Goal: Task Accomplishment & Management: Complete application form

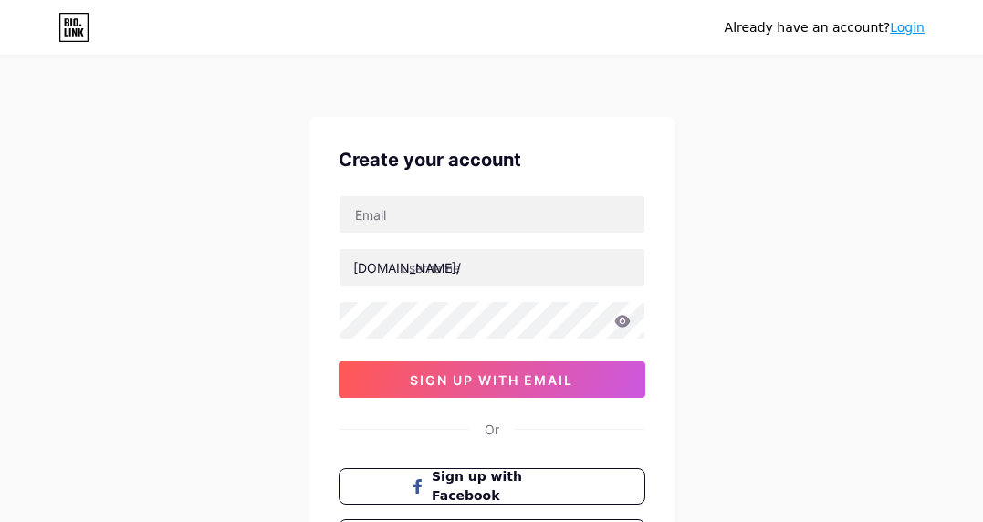
click at [432, 208] on input "text" at bounding box center [492, 214] width 305 height 37
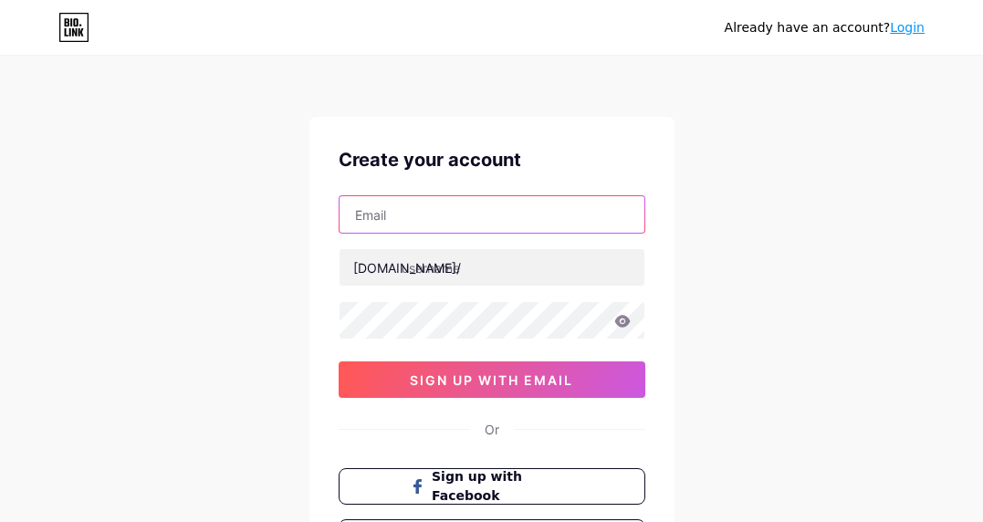
click at [384, 225] on input "text" at bounding box center [492, 214] width 305 height 37
paste input "[EMAIL_ADDRESS][DOMAIN_NAME]"
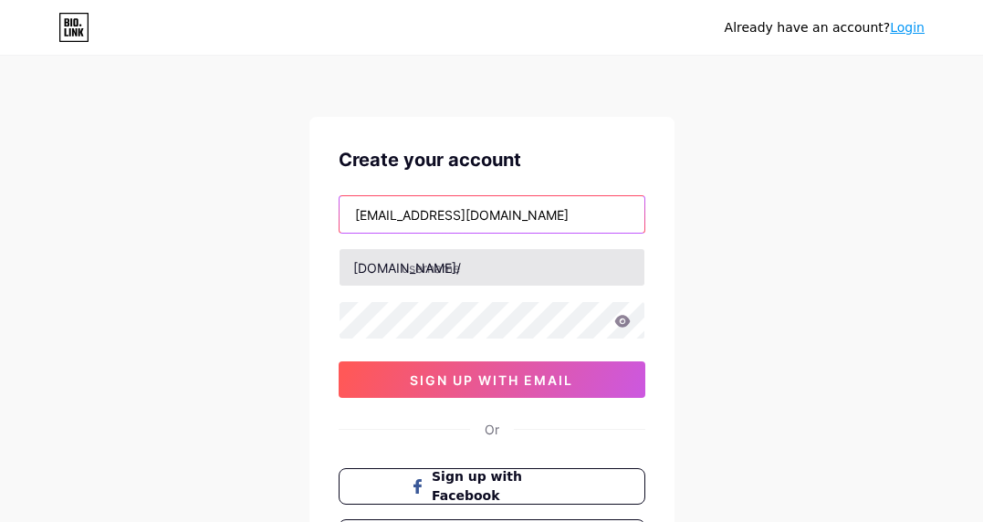
type input "[EMAIL_ADDRESS][DOMAIN_NAME]"
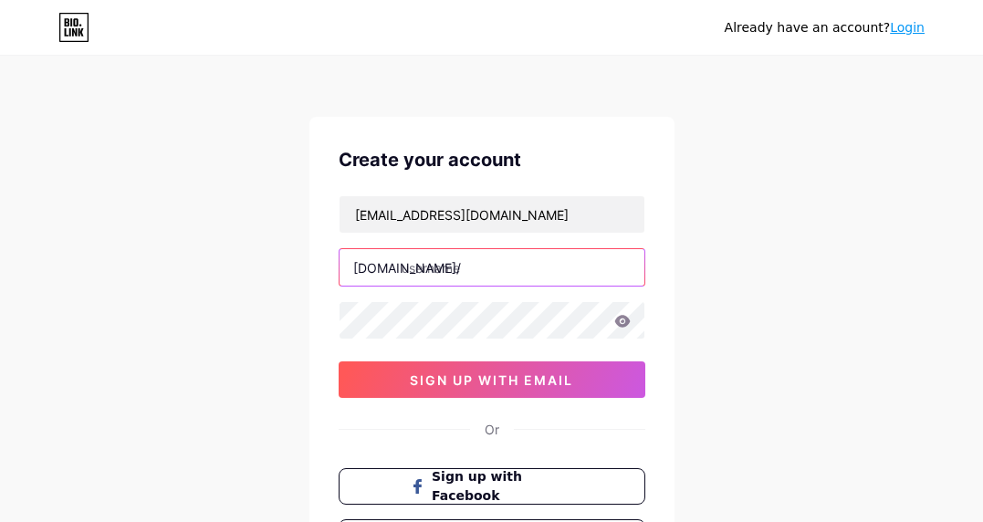
click at [475, 268] on input "text" at bounding box center [492, 267] width 305 height 37
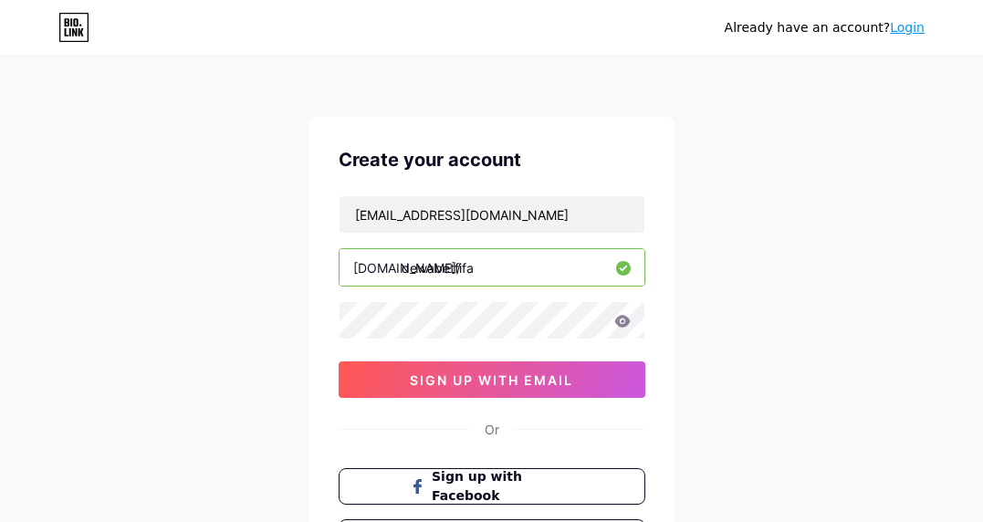
type input "dewabetfifa"
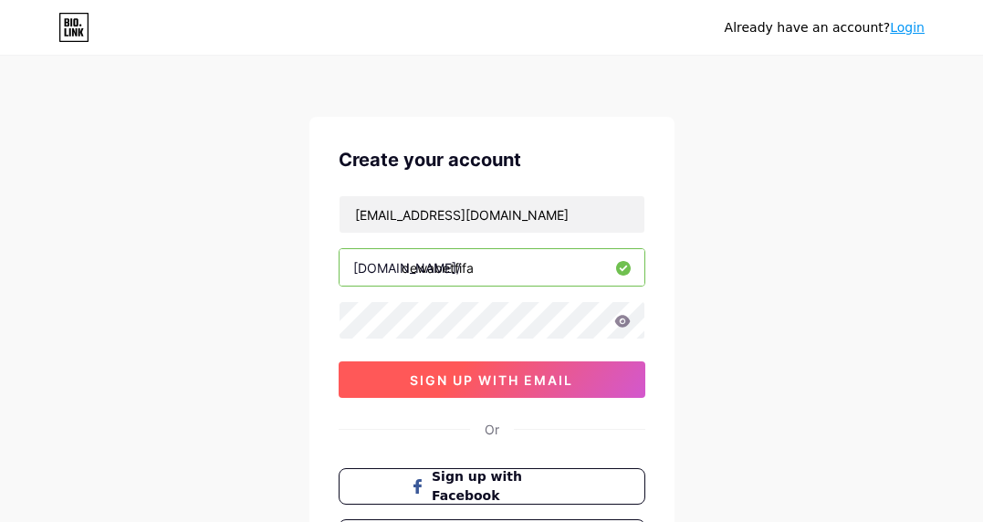
click at [445, 380] on span "sign up with email" at bounding box center [491, 381] width 163 height 16
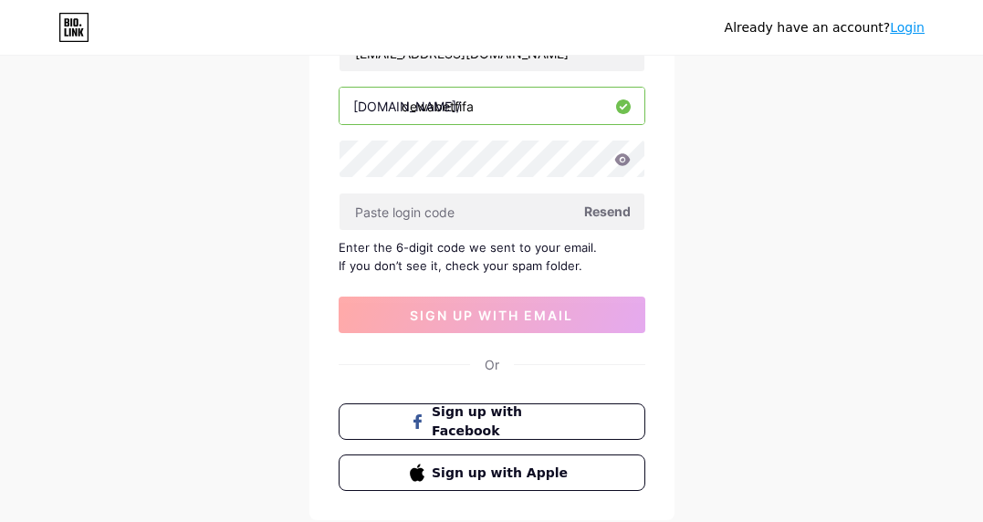
scroll to position [183, 0]
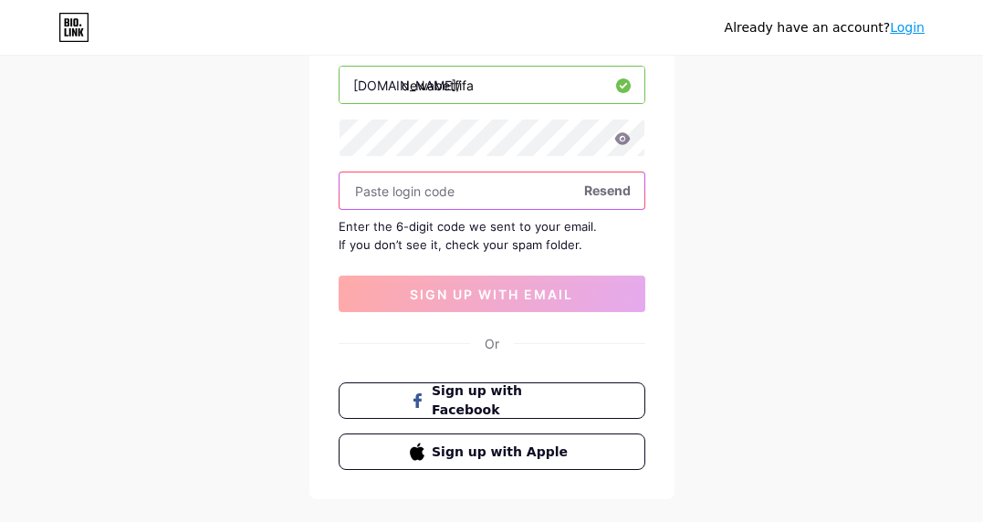
paste input "465291"
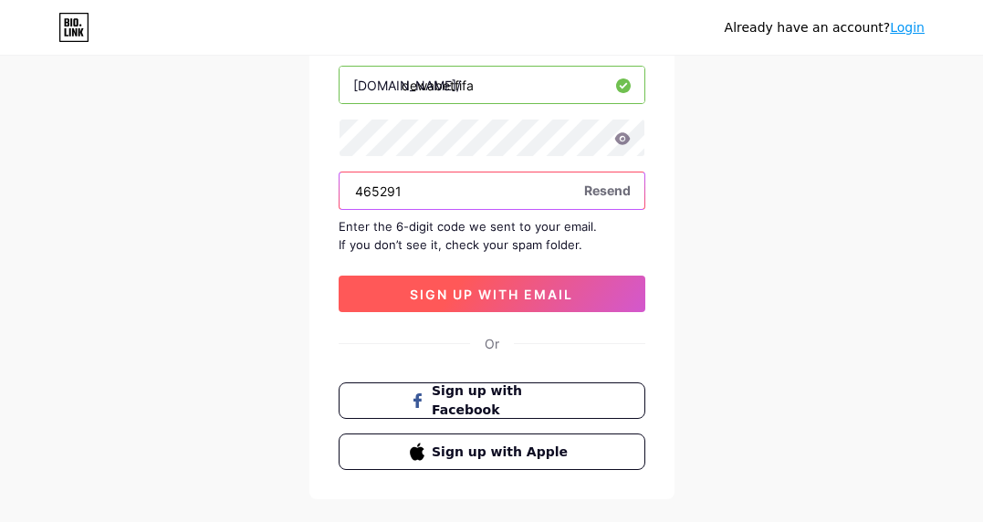
type input "465291"
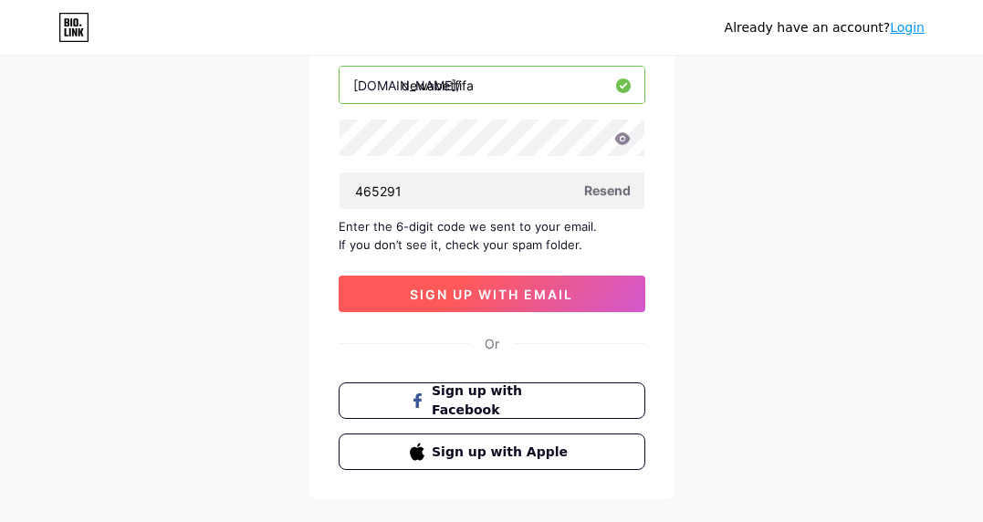
click at [509, 287] on button "sign up with email" at bounding box center [492, 294] width 307 height 37
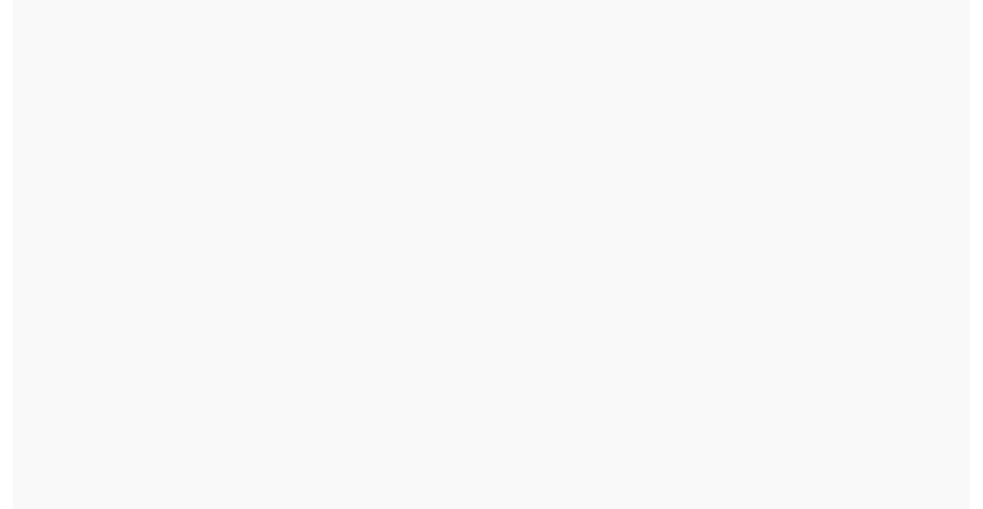
scroll to position [0, 0]
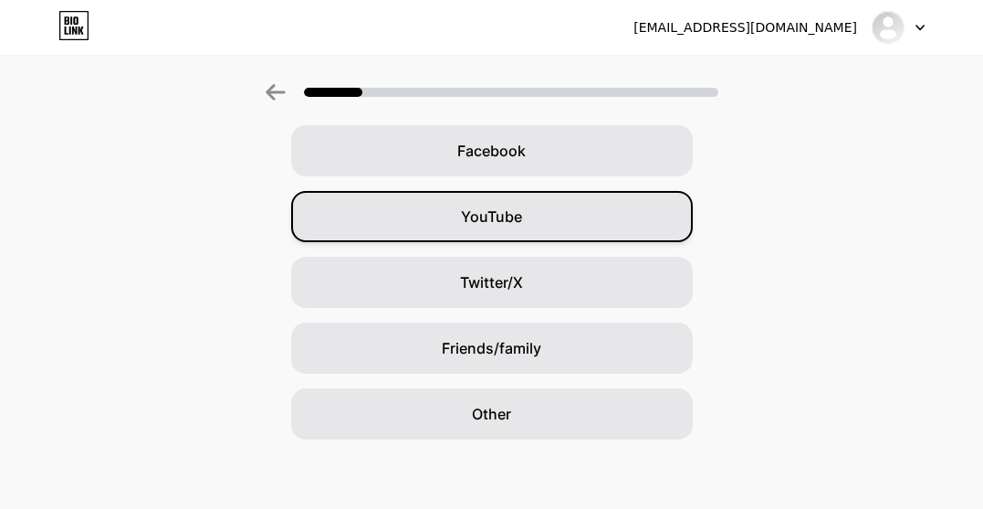
scroll to position [278, 0]
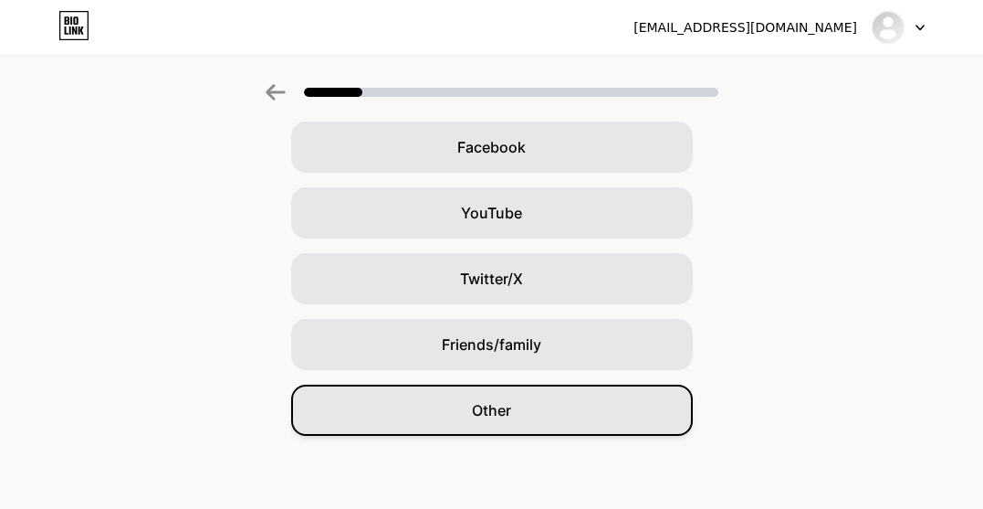
click at [487, 393] on div "Other" at bounding box center [492, 409] width 402 height 51
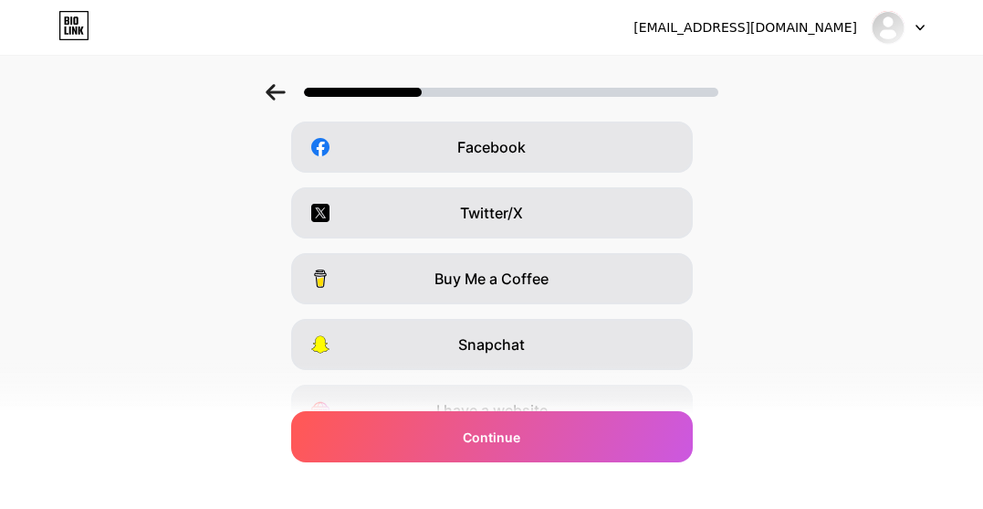
scroll to position [0, 0]
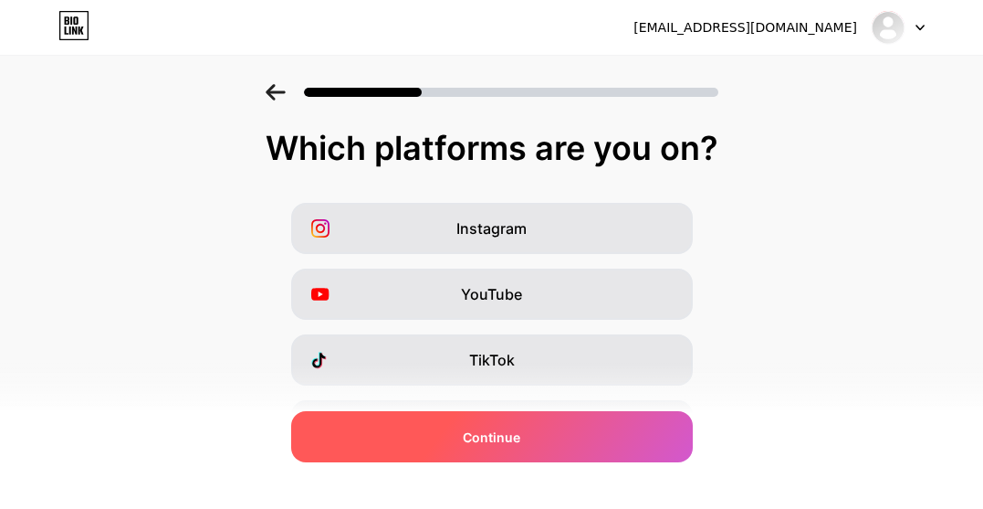
click at [507, 439] on span "Continue" at bounding box center [492, 436] width 58 height 19
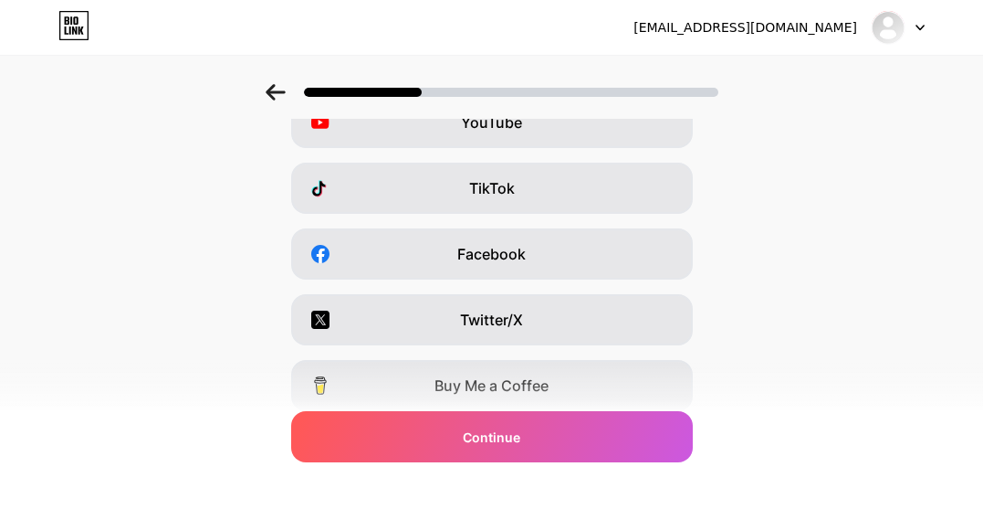
scroll to position [370, 0]
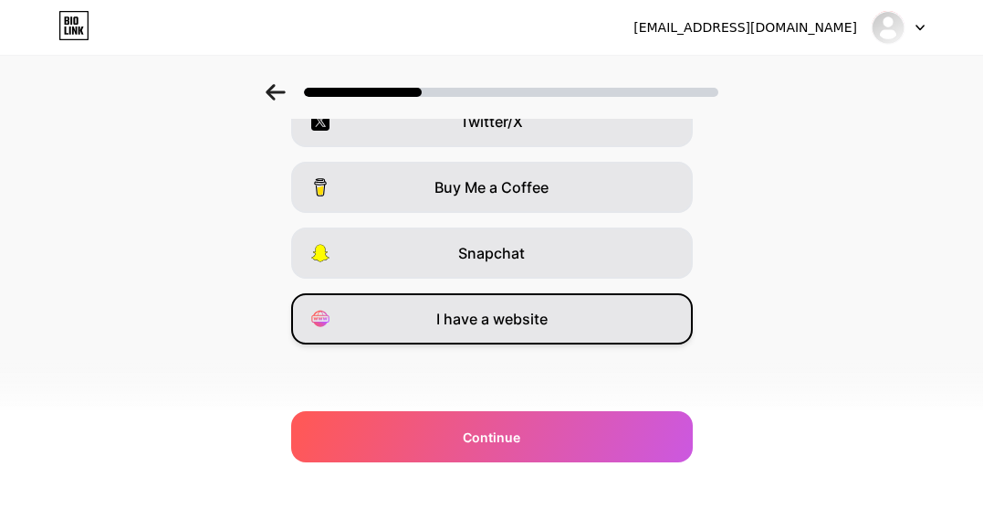
click at [502, 324] on span "I have a website" at bounding box center [491, 319] width 111 height 22
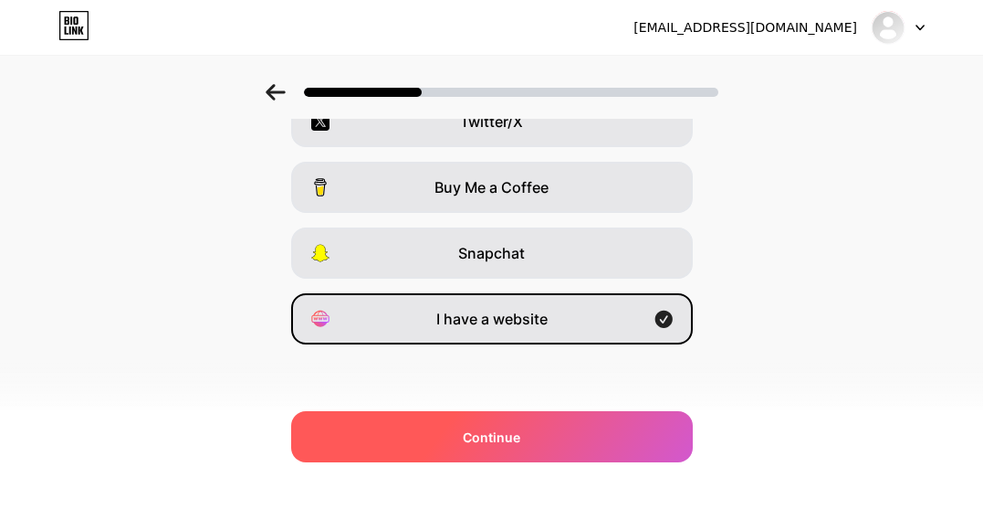
click at [495, 451] on div "Continue" at bounding box center [492, 436] width 402 height 51
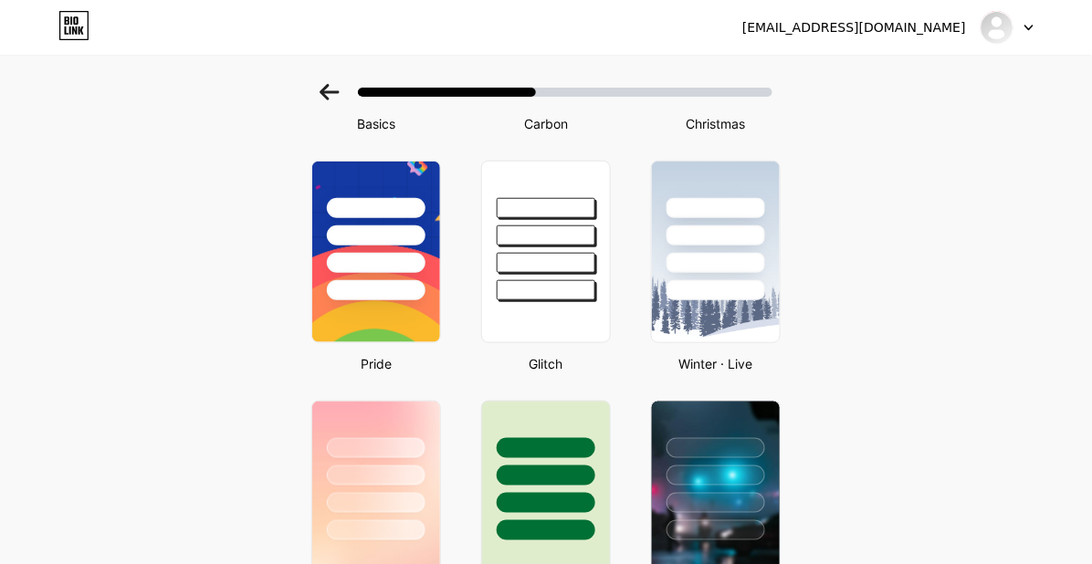
scroll to position [0, 0]
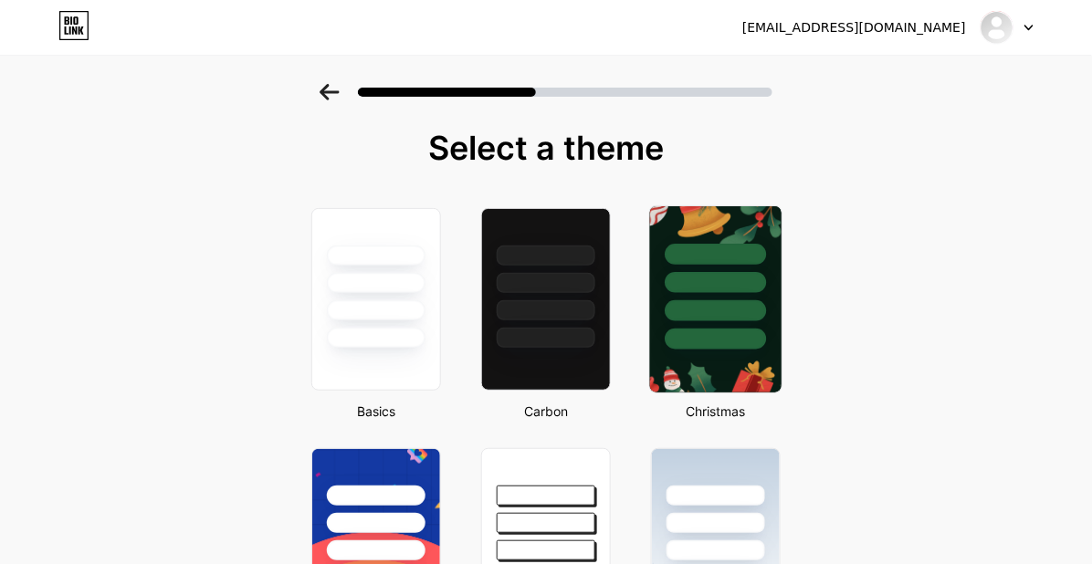
click at [704, 297] on div at bounding box center [715, 277] width 131 height 143
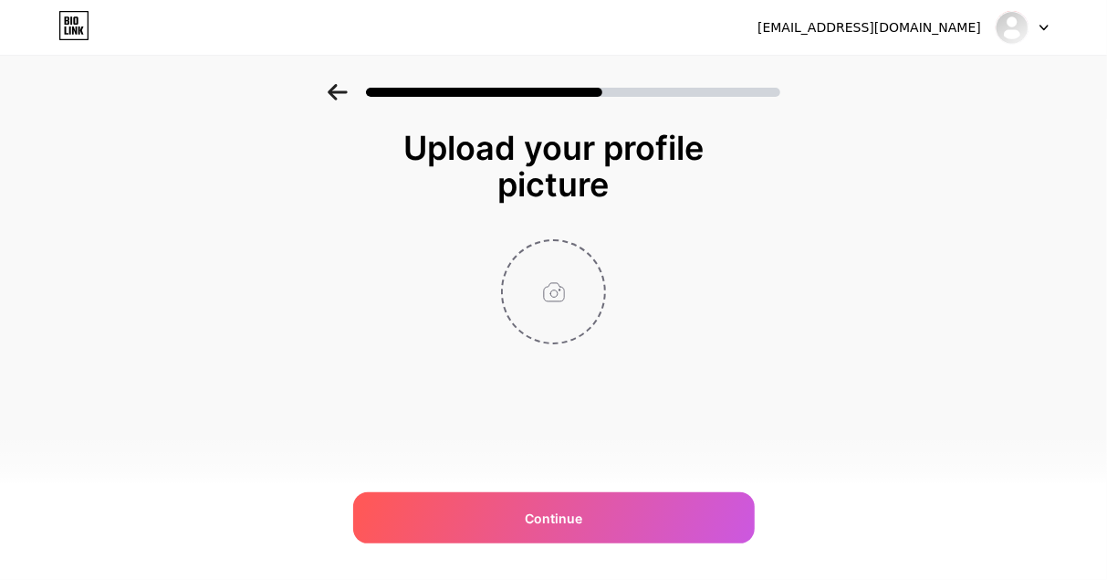
click at [555, 307] on input "file" at bounding box center [553, 291] width 101 height 101
type input "C:\fakepath\dewabet.png"
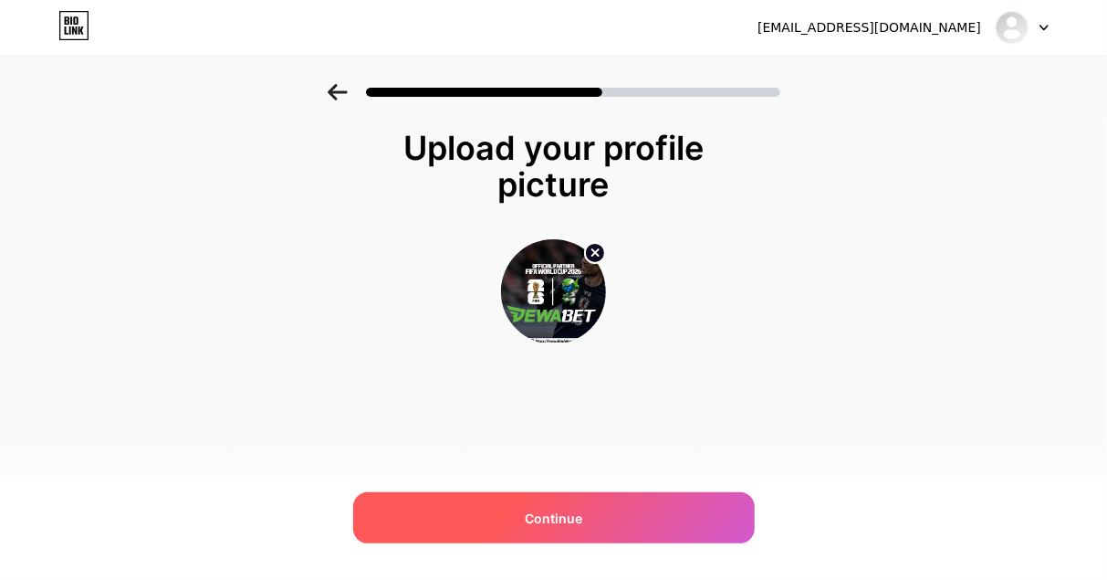
drag, startPoint x: 666, startPoint y: 487, endPoint x: 658, endPoint y: 499, distance: 15.2
click at [661, 496] on div "[EMAIL_ADDRESS][DOMAIN_NAME] Logout Link Copied Upload your profile picture Con…" at bounding box center [553, 290] width 1107 height 580
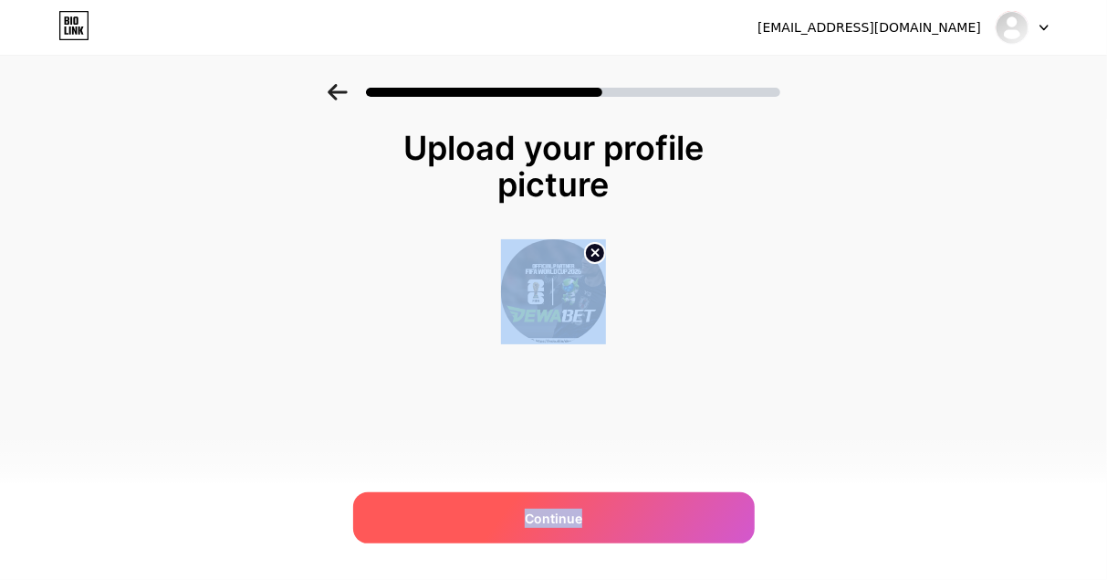
click at [551, 516] on span "Continue" at bounding box center [554, 518] width 58 height 19
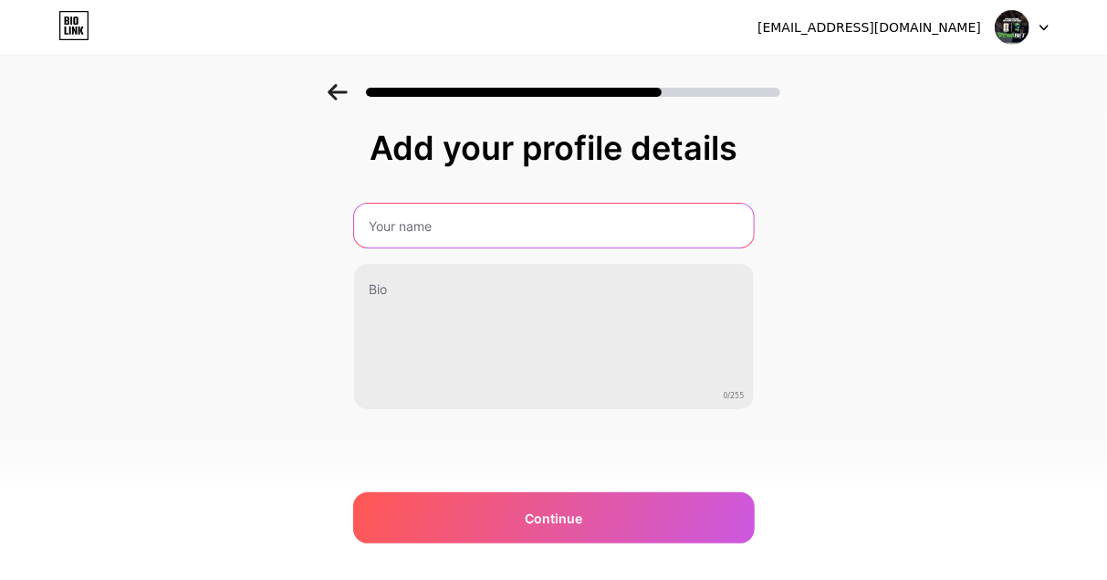
click at [452, 232] on input "text" at bounding box center [554, 226] width 400 height 44
click at [482, 205] on input "text" at bounding box center [554, 226] width 400 height 44
paste input "DEWABET"
type input "DEWABET"
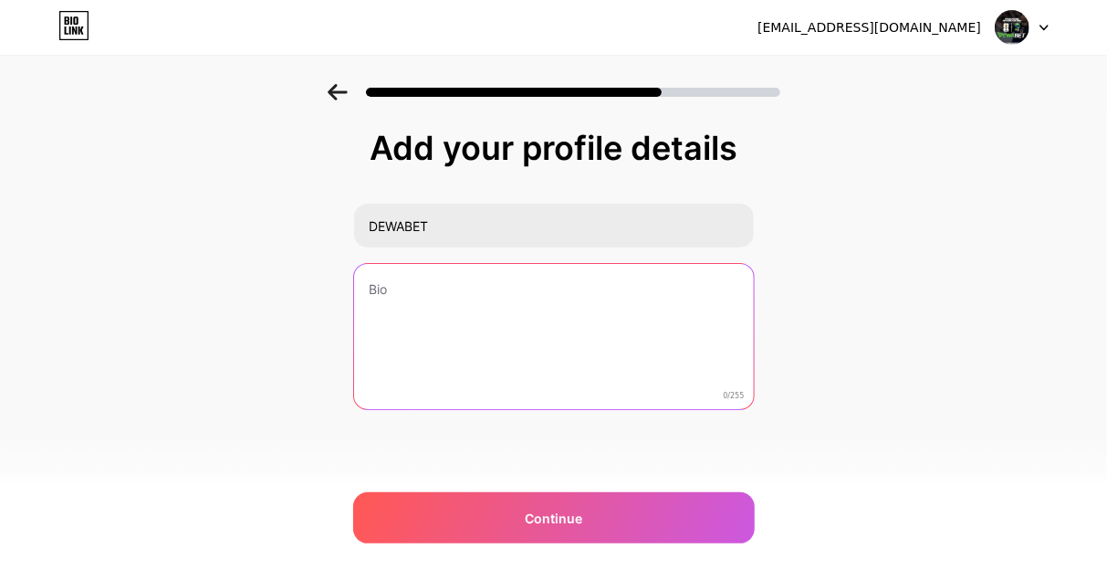
click at [473, 290] on textarea at bounding box center [554, 337] width 400 height 147
paste textarea "DEWABET X PIALA DUNIA 2026"
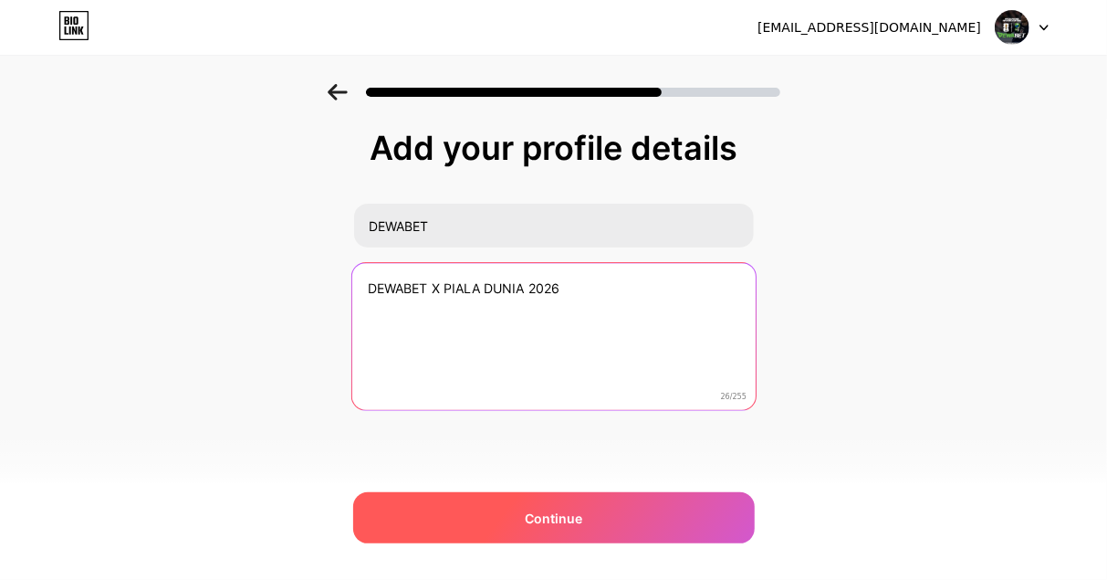
type textarea "DEWABET X PIALA DUNIA 2026"
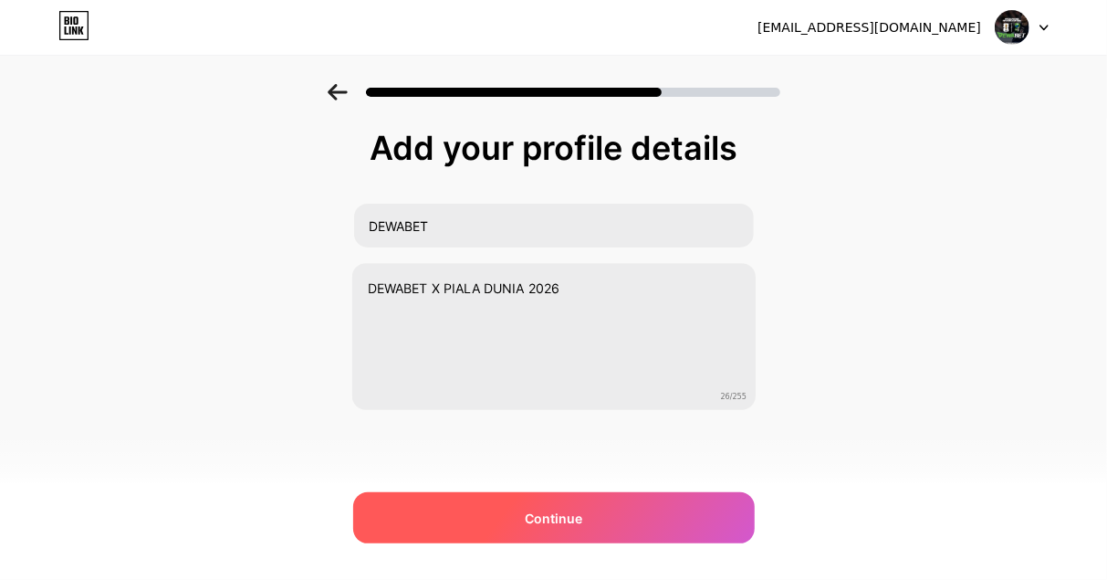
click at [534, 507] on div "Continue" at bounding box center [554, 517] width 402 height 51
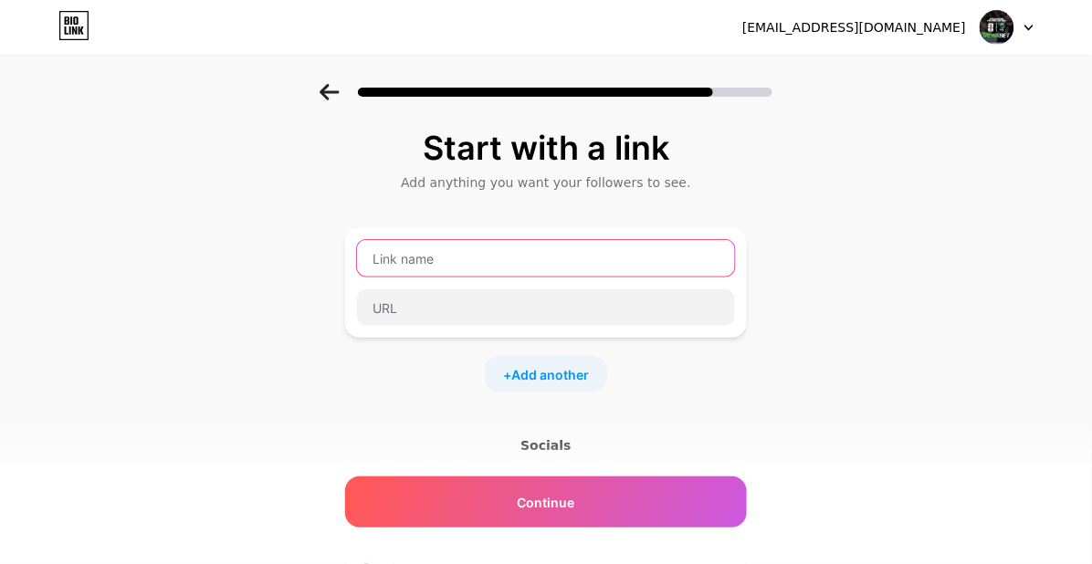
click at [512, 262] on input "text" at bounding box center [546, 258] width 378 height 37
click at [457, 247] on input "text" at bounding box center [546, 258] width 378 height 37
paste input "DEWABET"
type input "DEWABET"
click at [506, 326] on div at bounding box center [546, 308] width 380 height 38
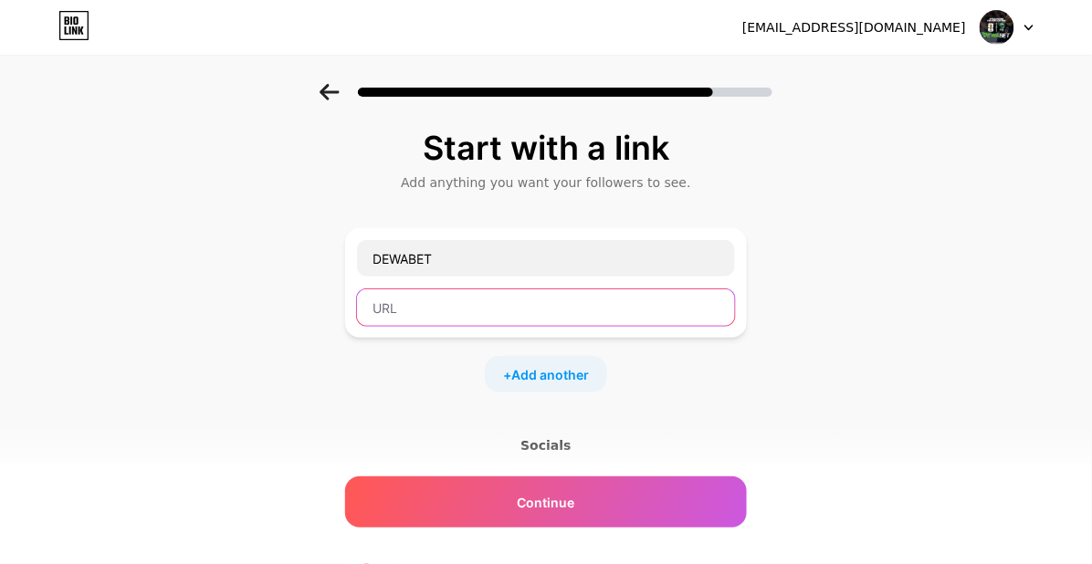
click at [507, 310] on input "text" at bounding box center [546, 307] width 378 height 37
paste input "[URL][DOMAIN_NAME]"
type input "[URL][DOMAIN_NAME]"
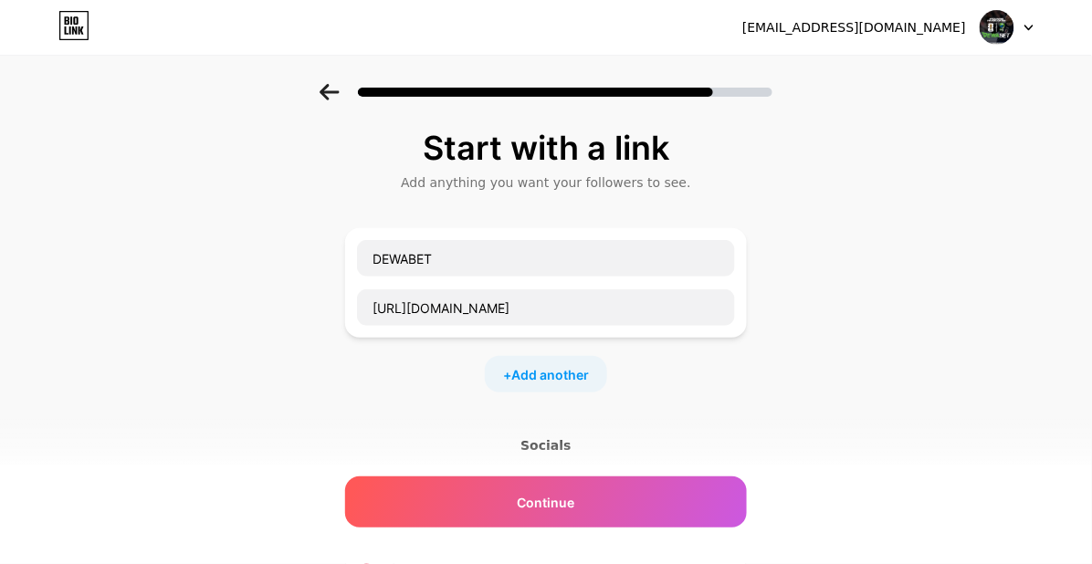
click at [591, 386] on div "+ Add another" at bounding box center [546, 374] width 122 height 37
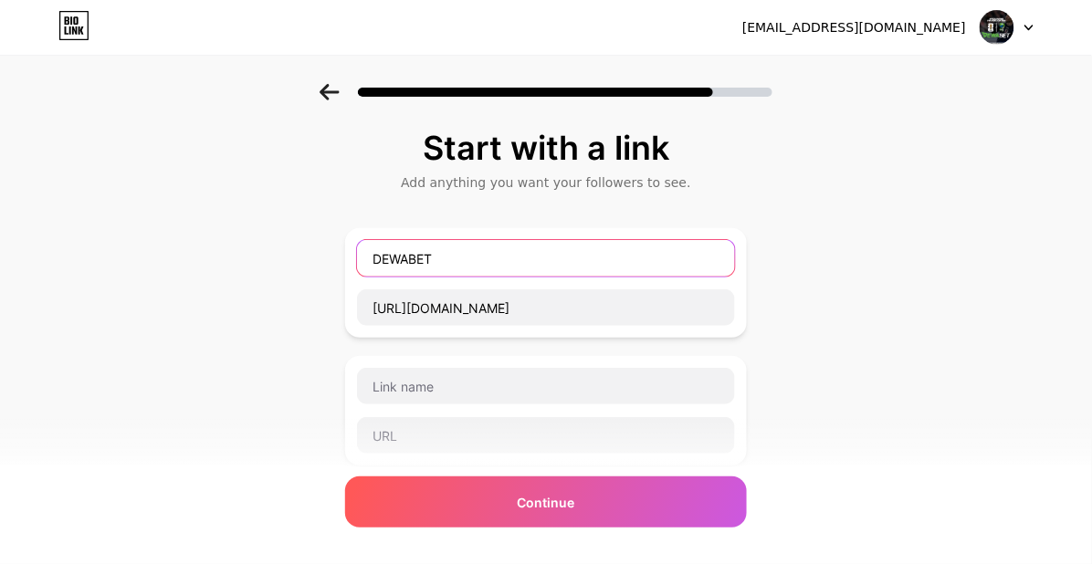
click at [459, 261] on input "DEWABET" at bounding box center [546, 258] width 378 height 37
paste input "PIALA DUNIA 2026"
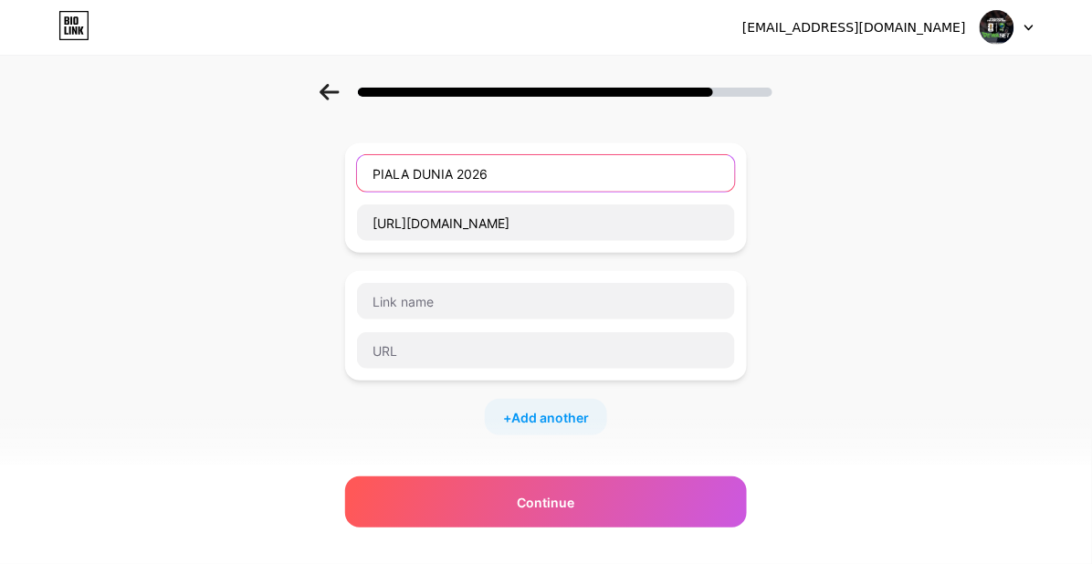
scroll to position [203, 0]
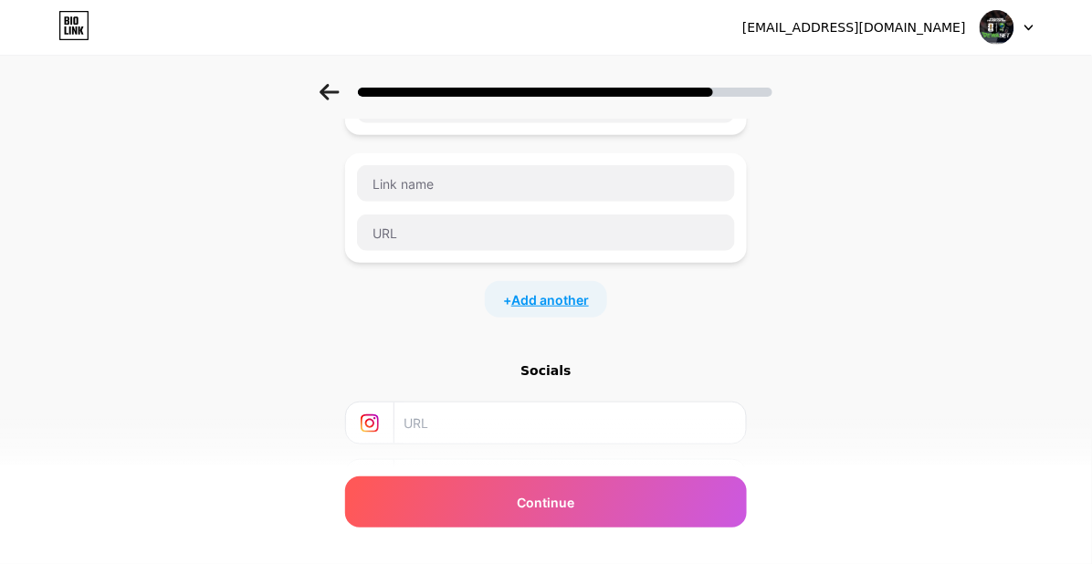
type input "PIALA DUNIA 2026"
click at [557, 306] on span "Add another" at bounding box center [550, 299] width 78 height 19
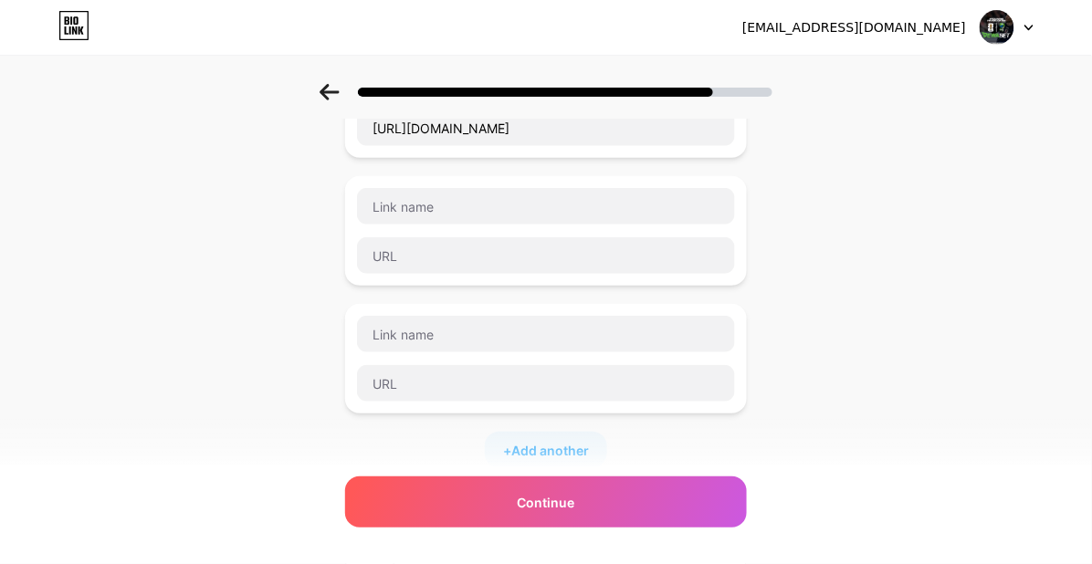
scroll to position [304, 0]
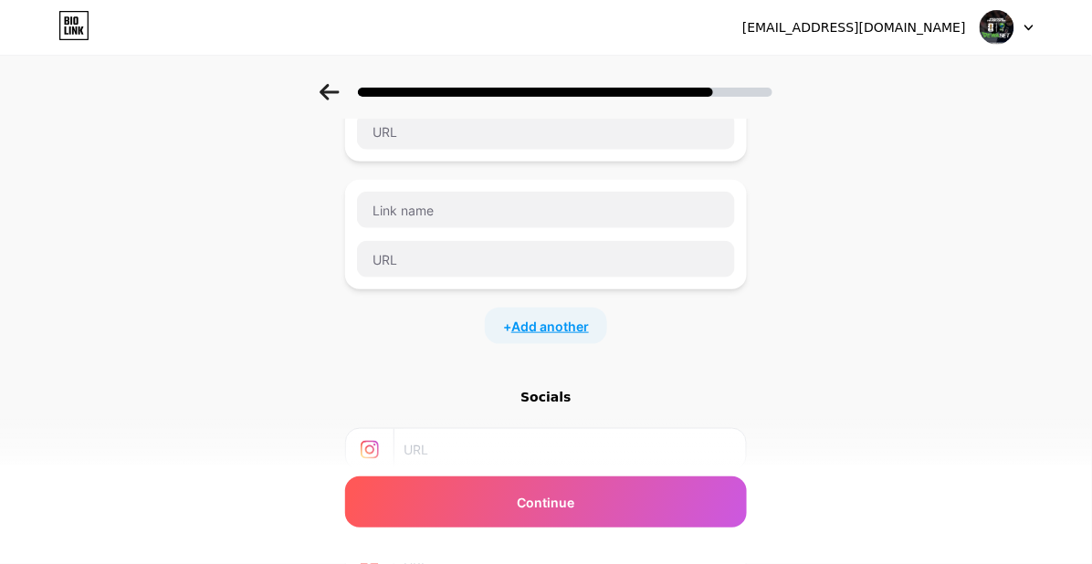
click at [541, 325] on span "Add another" at bounding box center [550, 326] width 78 height 19
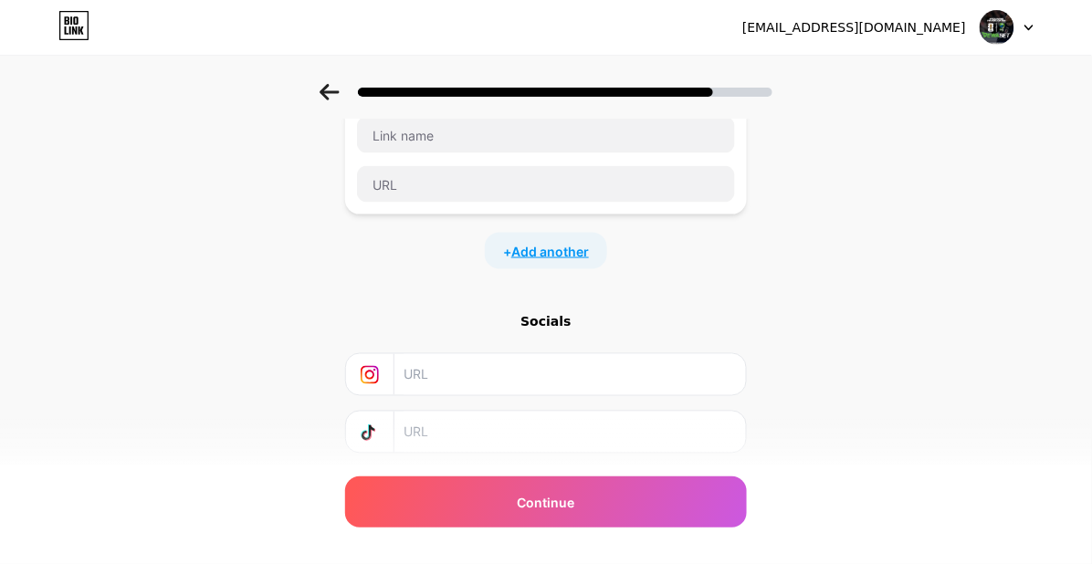
click at [548, 258] on span "Add another" at bounding box center [550, 251] width 78 height 19
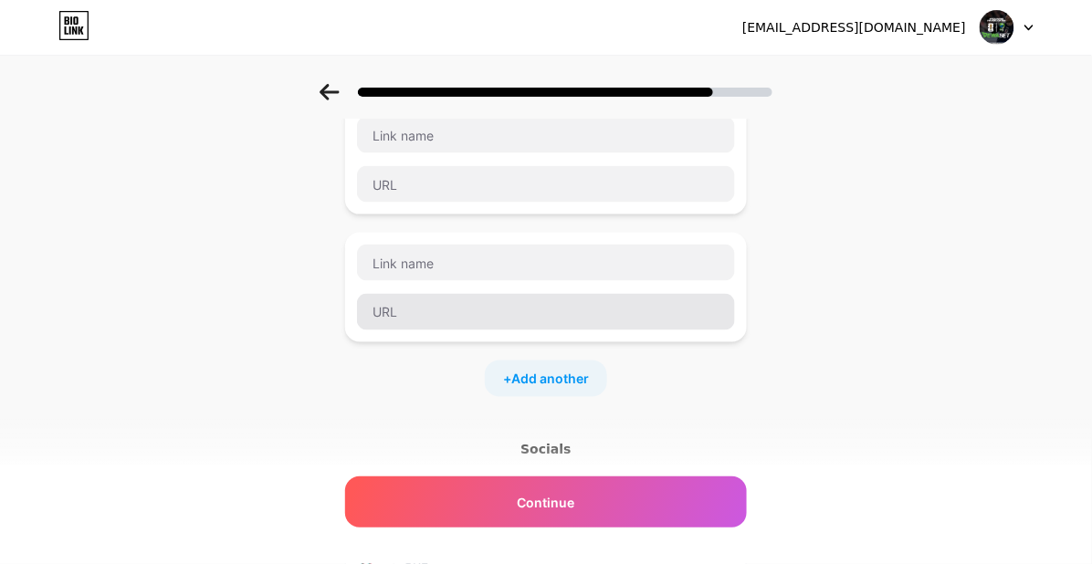
scroll to position [203, 0]
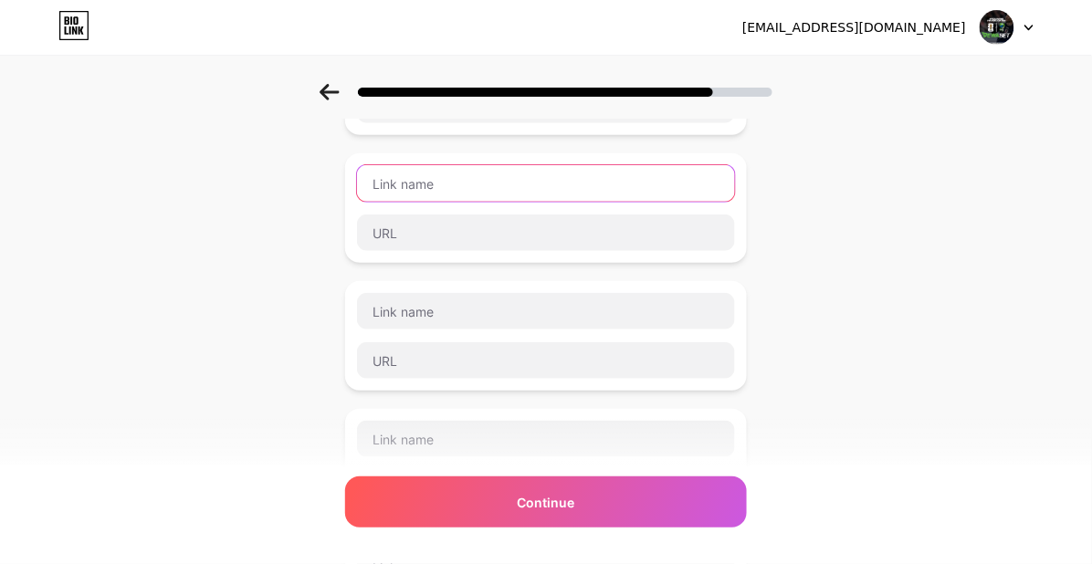
click at [443, 186] on input "text" at bounding box center [546, 183] width 378 height 37
paste input "DAFTAR"
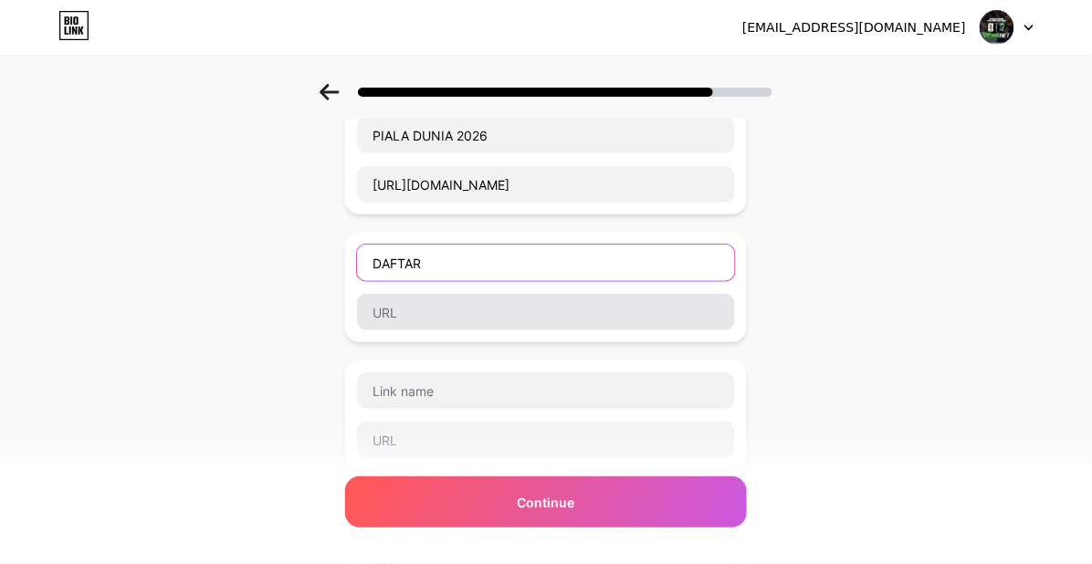
scroll to position [0, 0]
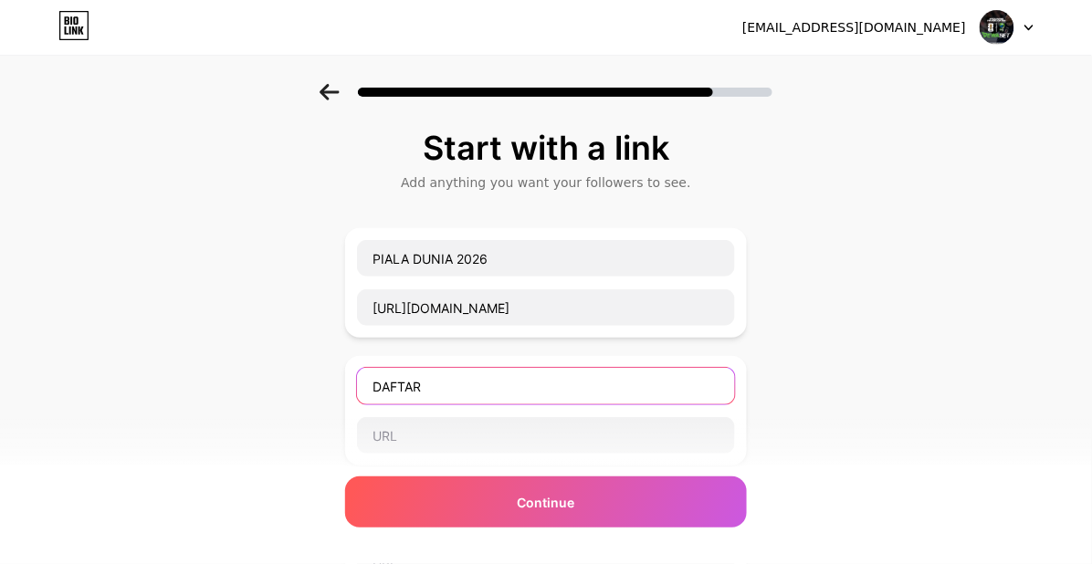
type input "DAFTAR"
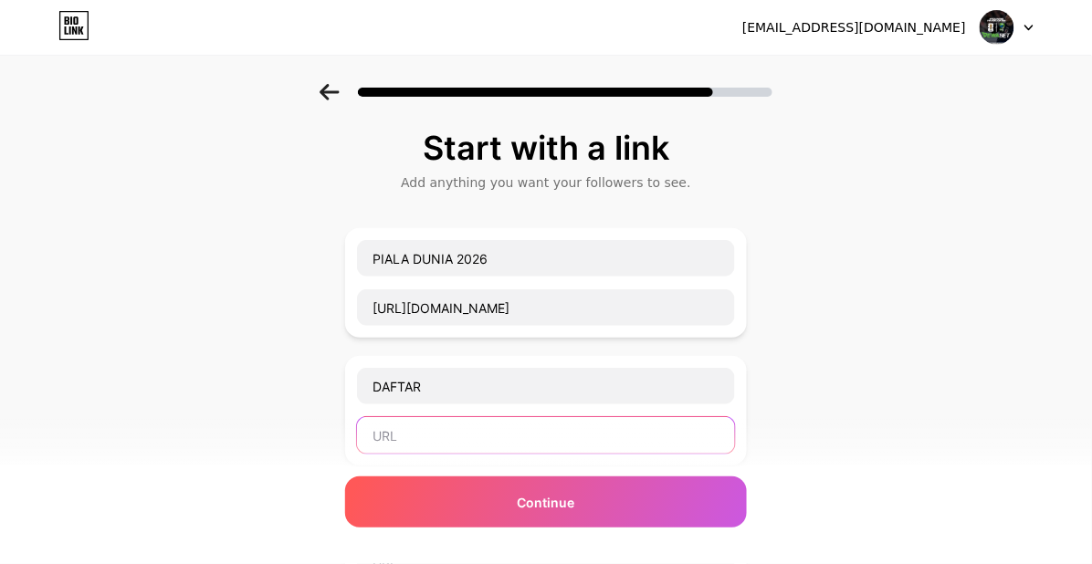
click at [451, 432] on input "text" at bounding box center [546, 435] width 378 height 37
paste input "[URL][DOMAIN_NAME]"
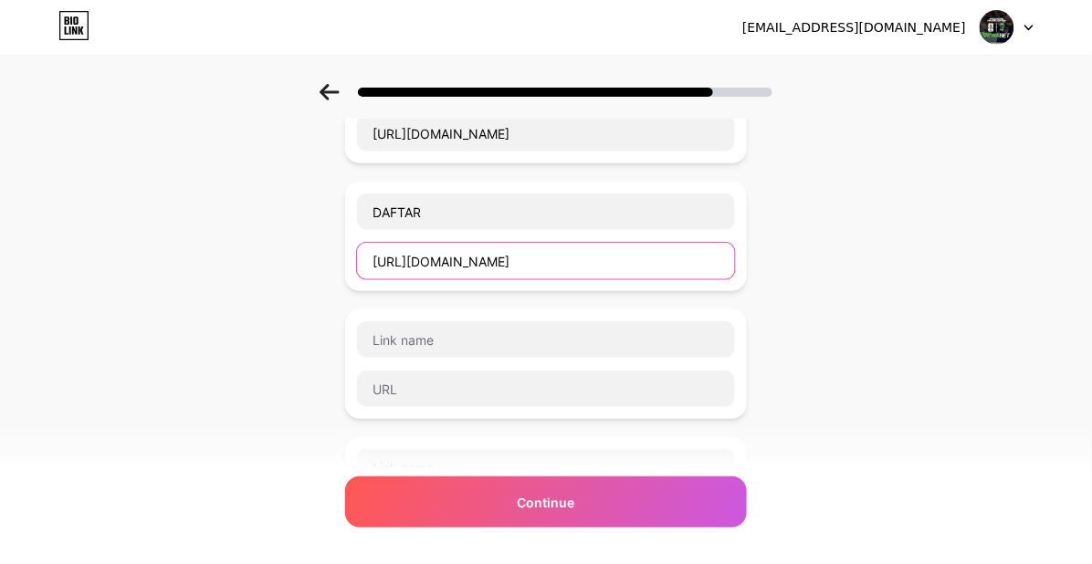
scroll to position [203, 0]
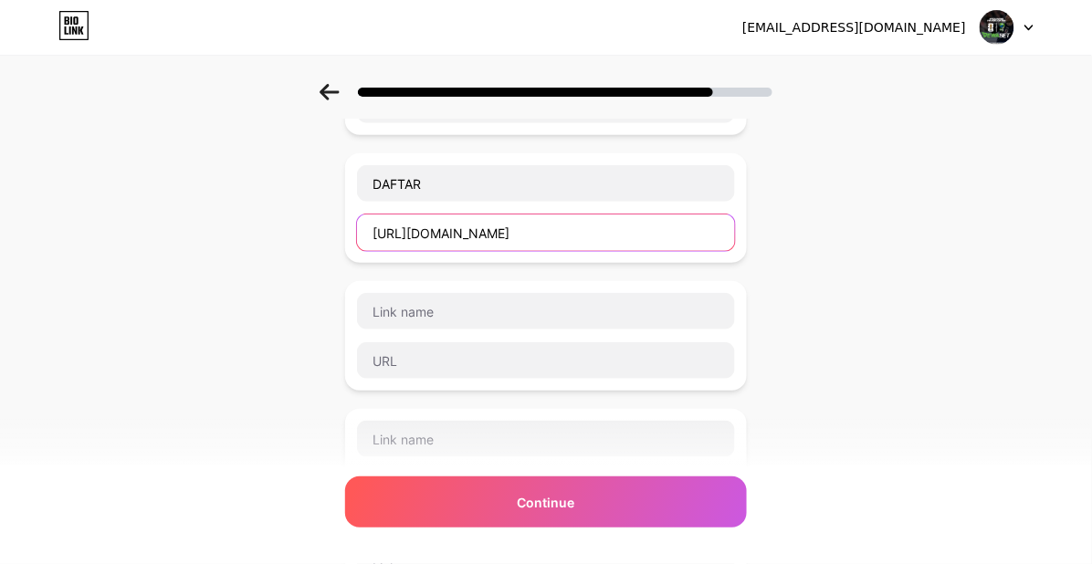
type input "[URL][DOMAIN_NAME]"
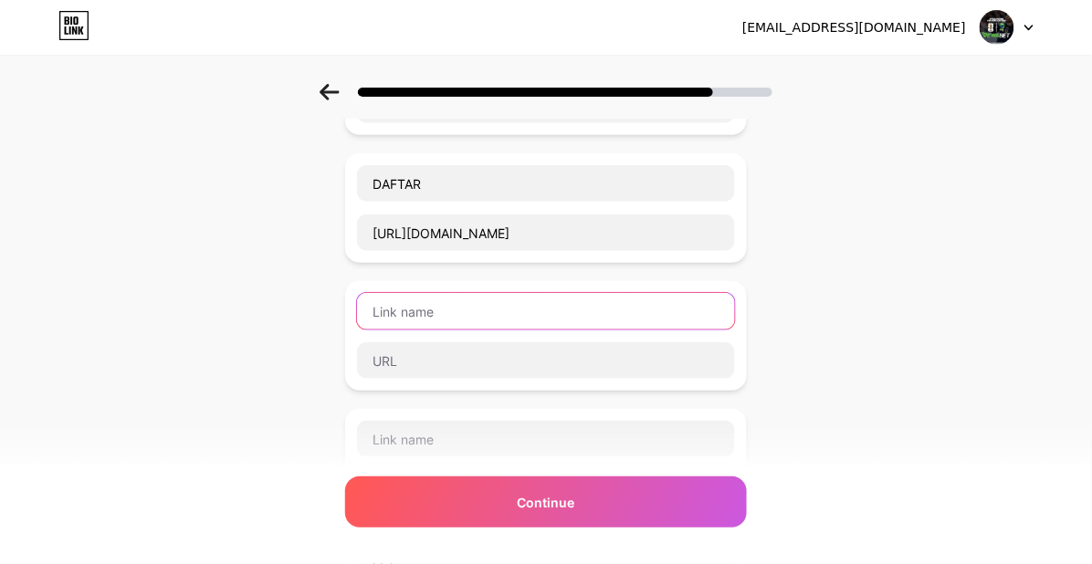
click at [520, 323] on input "text" at bounding box center [546, 311] width 378 height 37
paste input "LOGIN"
type input "LOGIN"
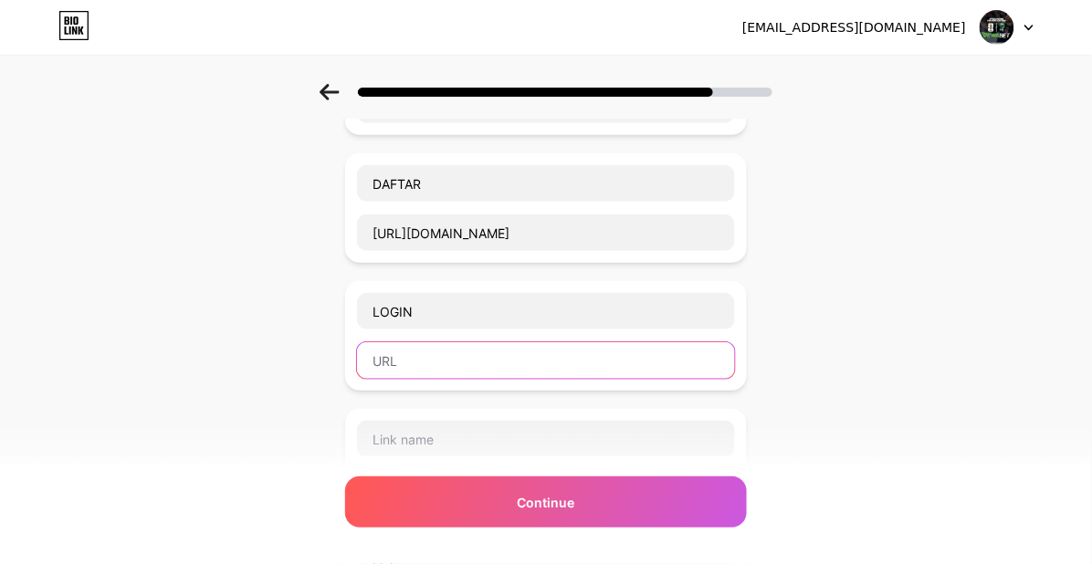
click at [542, 373] on input "text" at bounding box center [546, 360] width 378 height 37
paste input "[URL][DOMAIN_NAME]"
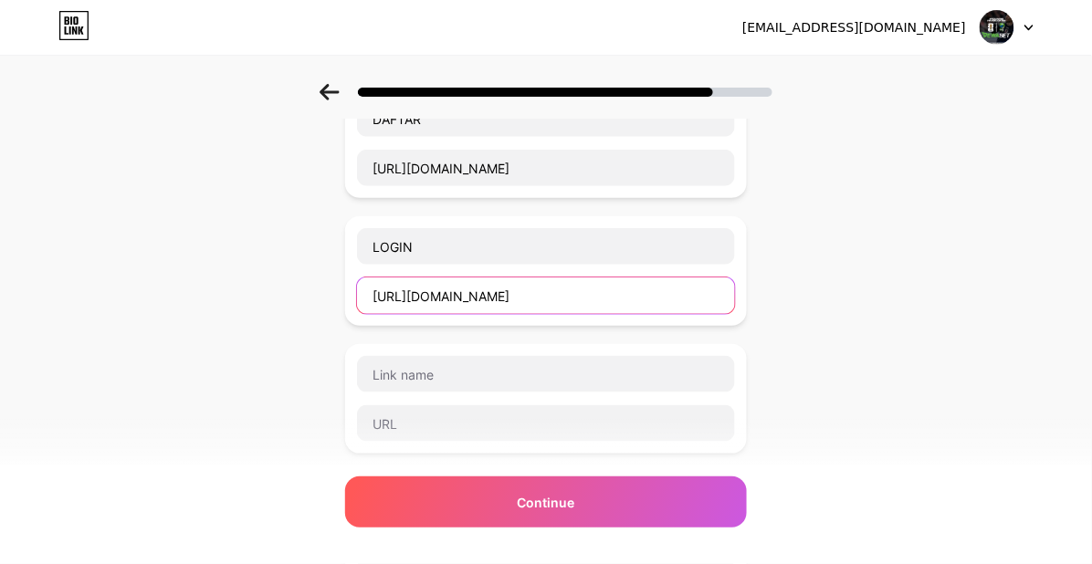
scroll to position [304, 0]
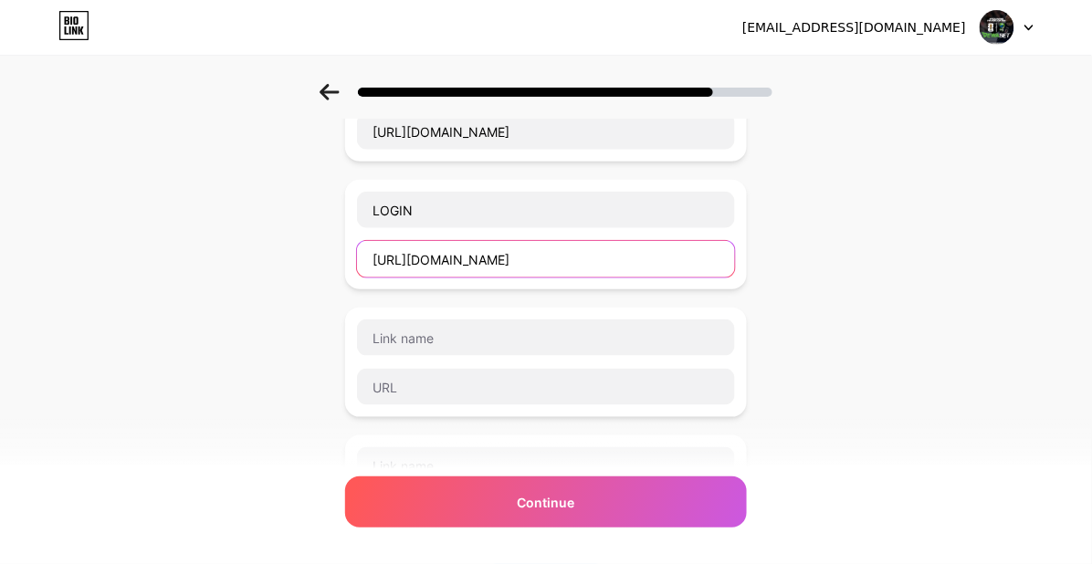
type input "[URL][DOMAIN_NAME]"
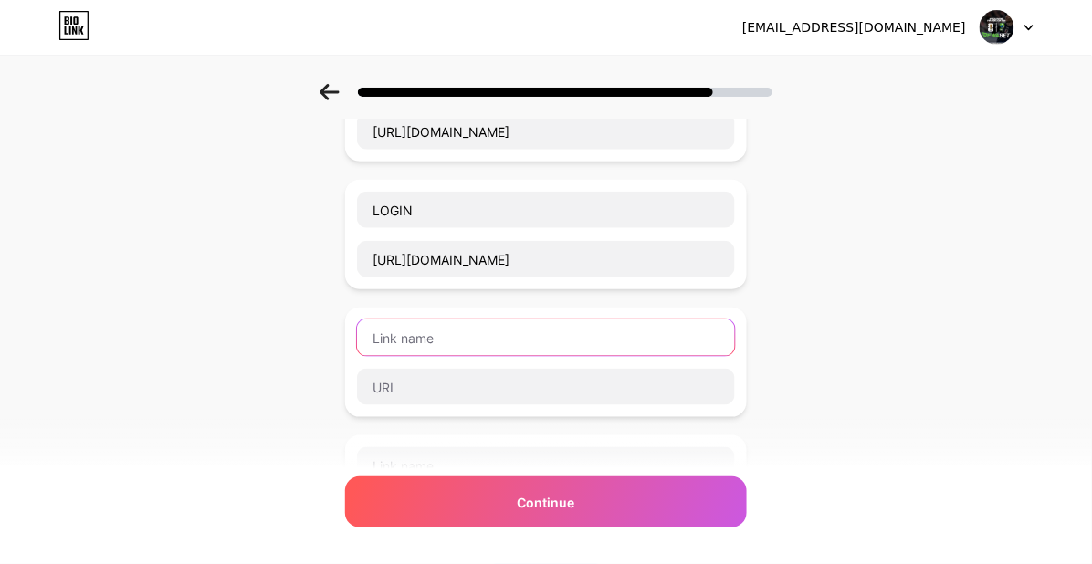
click at [505, 334] on input "text" at bounding box center [546, 338] width 378 height 37
paste input "DAFTAR"
type input "DAFTAR"
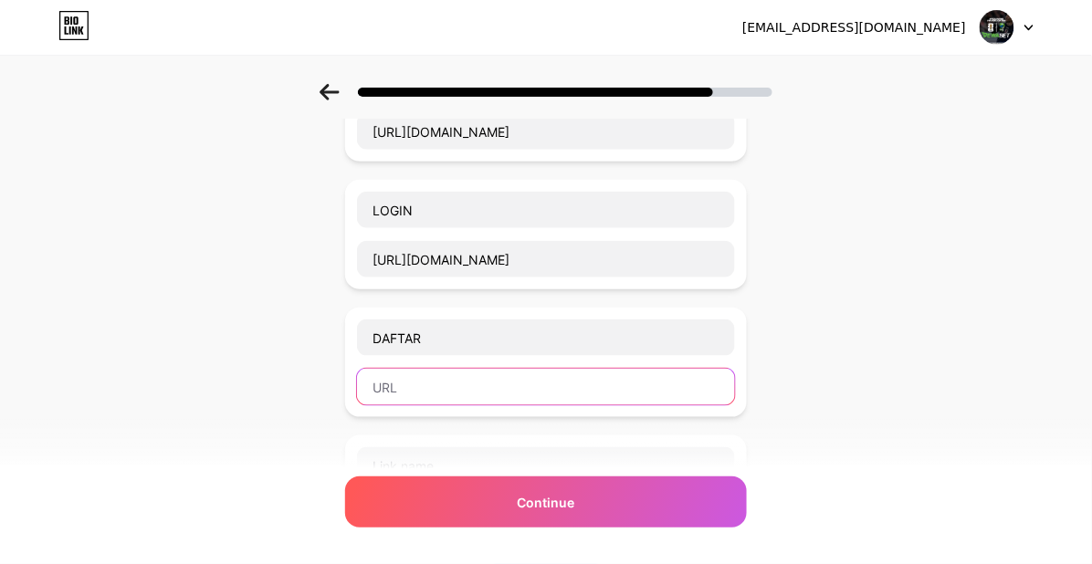
click at [494, 390] on input "text" at bounding box center [546, 387] width 378 height 37
paste input "[URL][DOMAIN_NAME]"
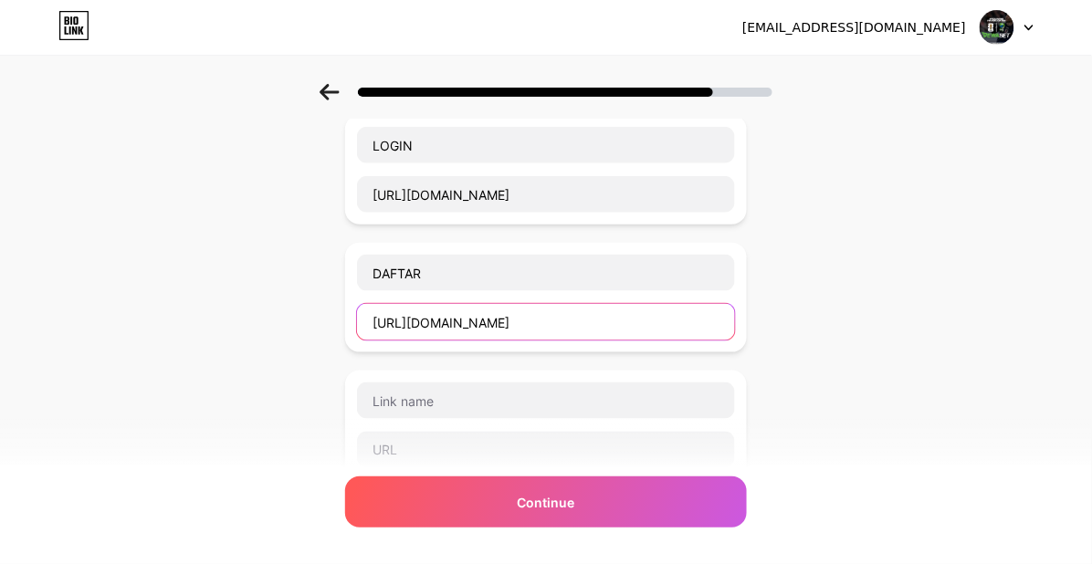
scroll to position [405, 0]
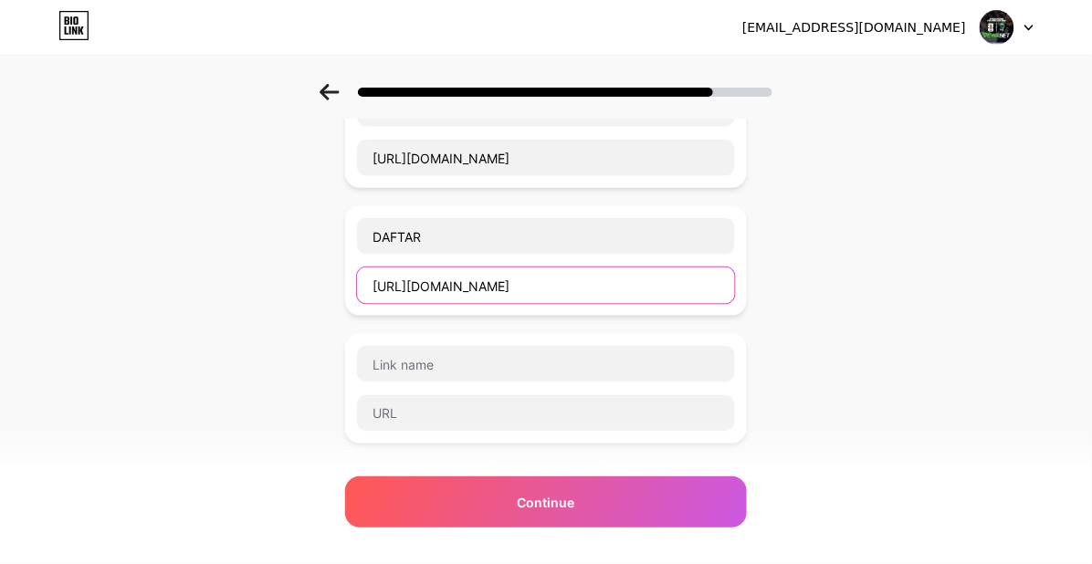
type input "[URL][DOMAIN_NAME]"
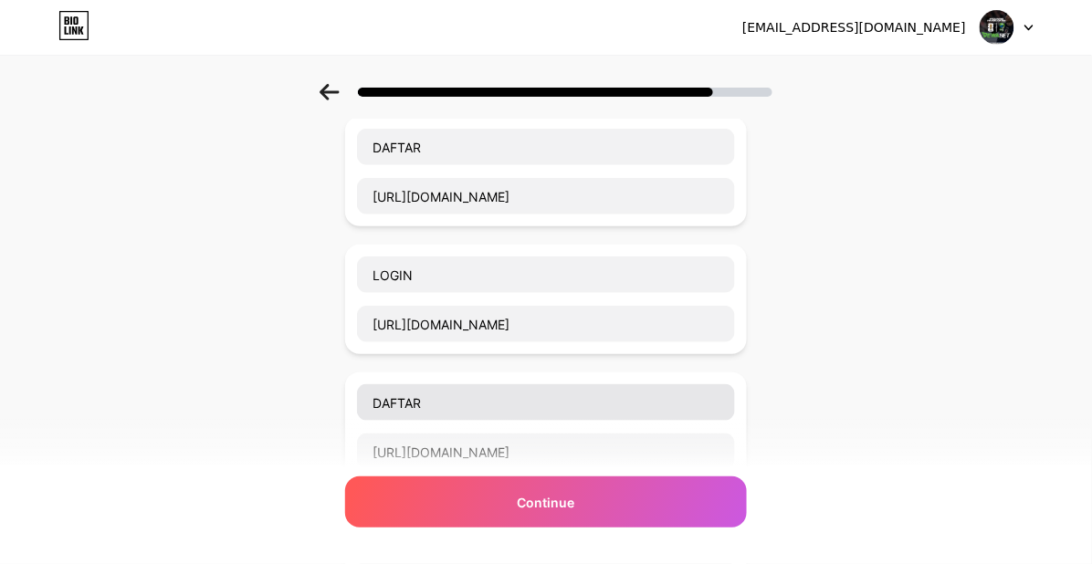
scroll to position [203, 0]
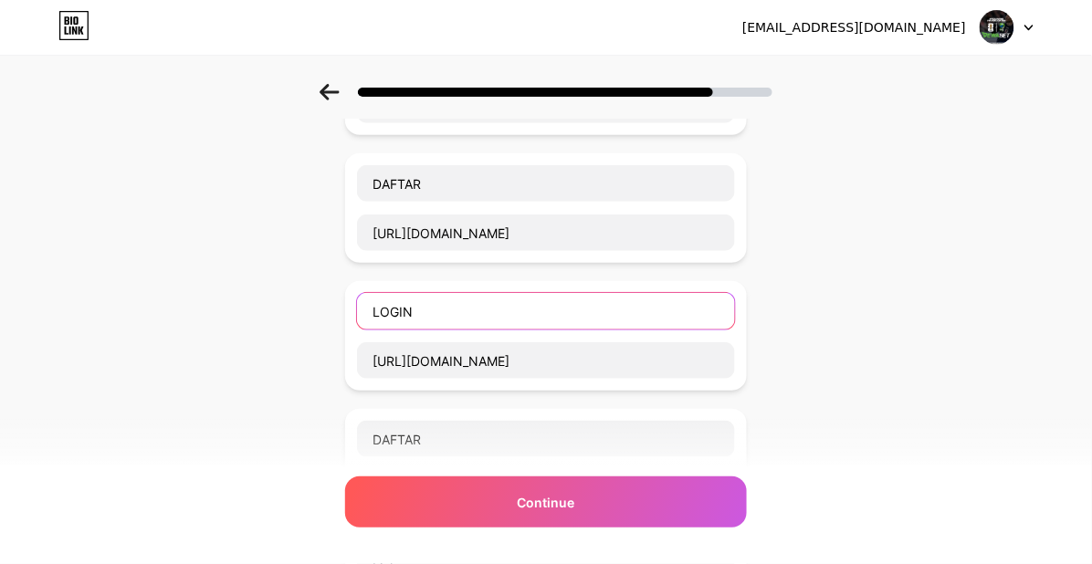
click at [536, 308] on input "LOGIN" at bounding box center [546, 311] width 378 height 37
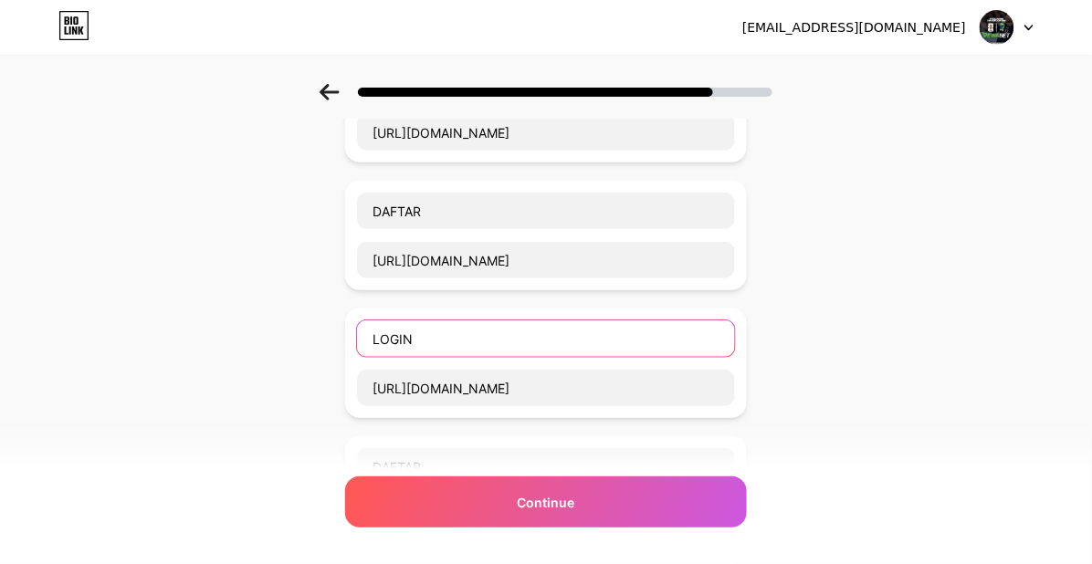
scroll to position [304, 0]
click at [480, 329] on input "DAFTAR" at bounding box center [546, 338] width 378 height 37
click at [475, 341] on input "DAFTAR" at bounding box center [546, 338] width 378 height 37
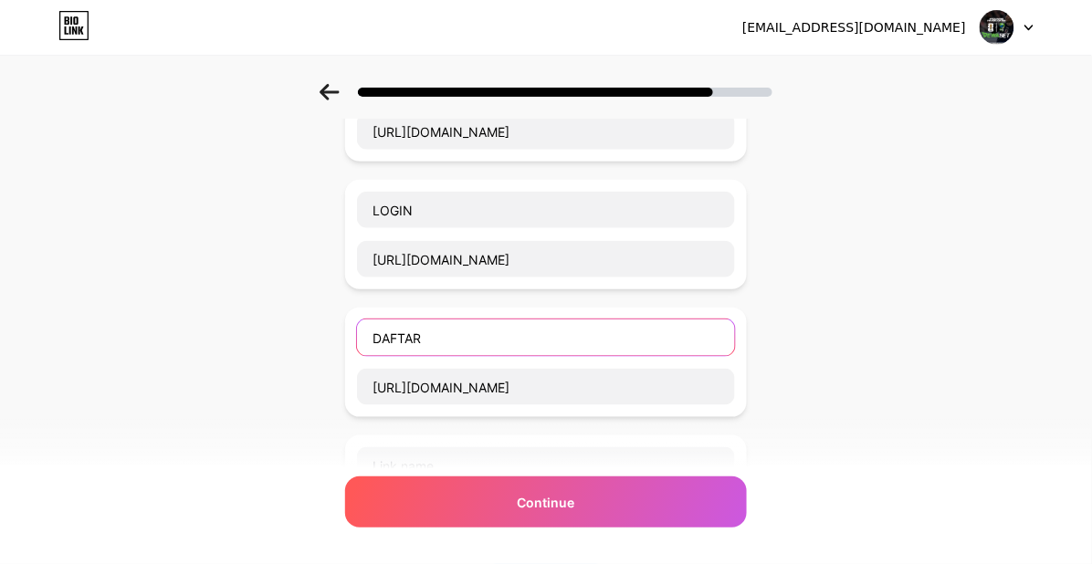
paste input "BONUS"
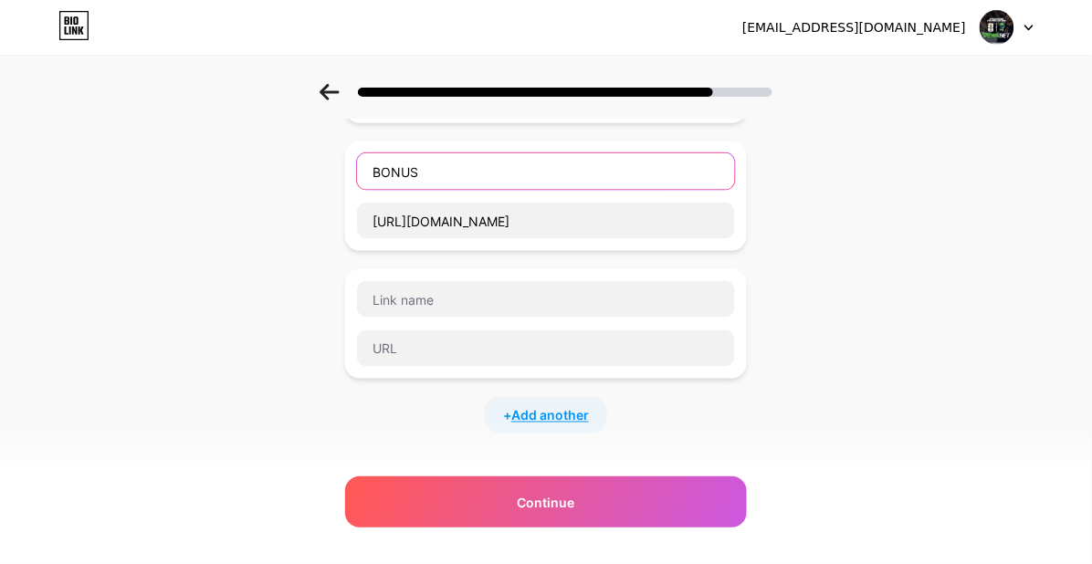
scroll to position [507, 0]
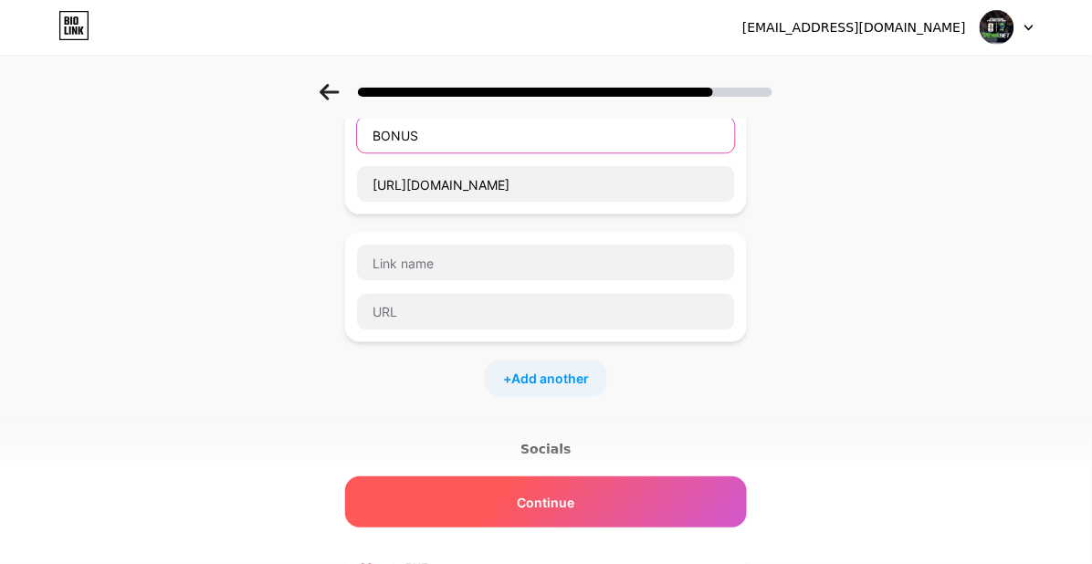
type input "BONUS"
click at [445, 500] on div "Continue" at bounding box center [546, 502] width 402 height 51
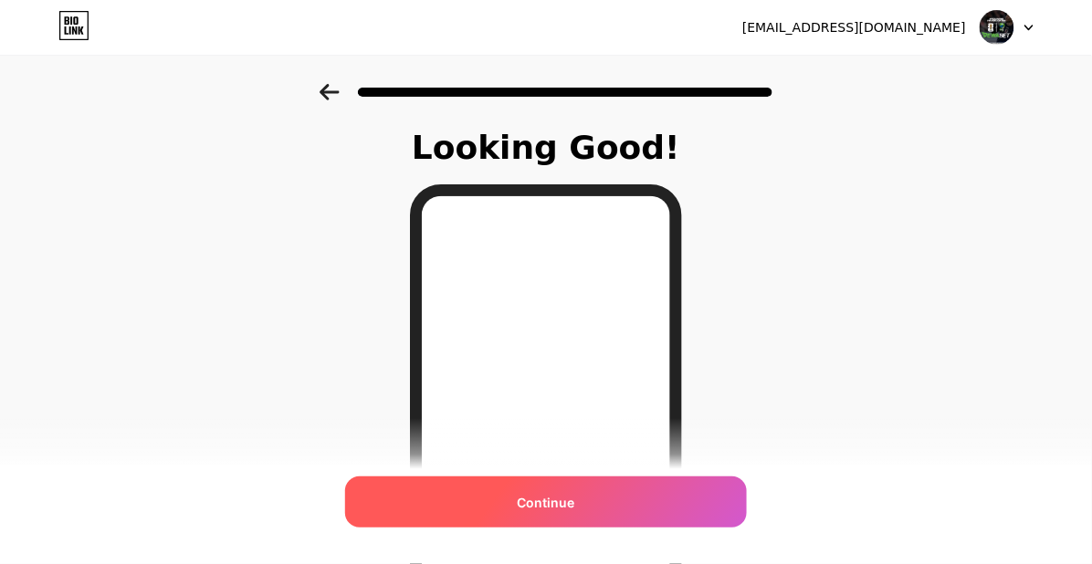
scroll to position [352, 0]
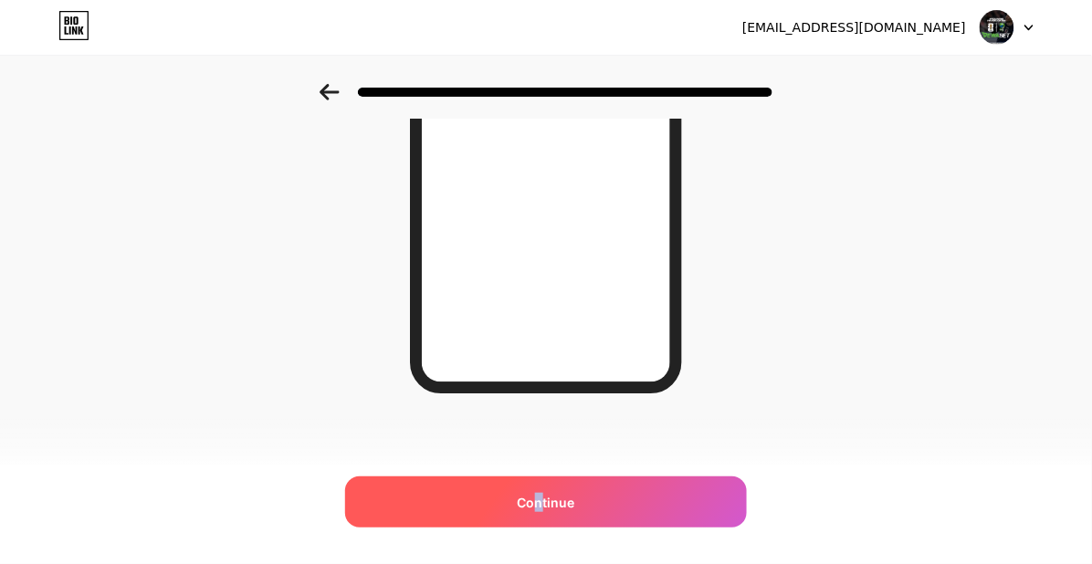
click at [546, 487] on div "Continue" at bounding box center [546, 502] width 402 height 51
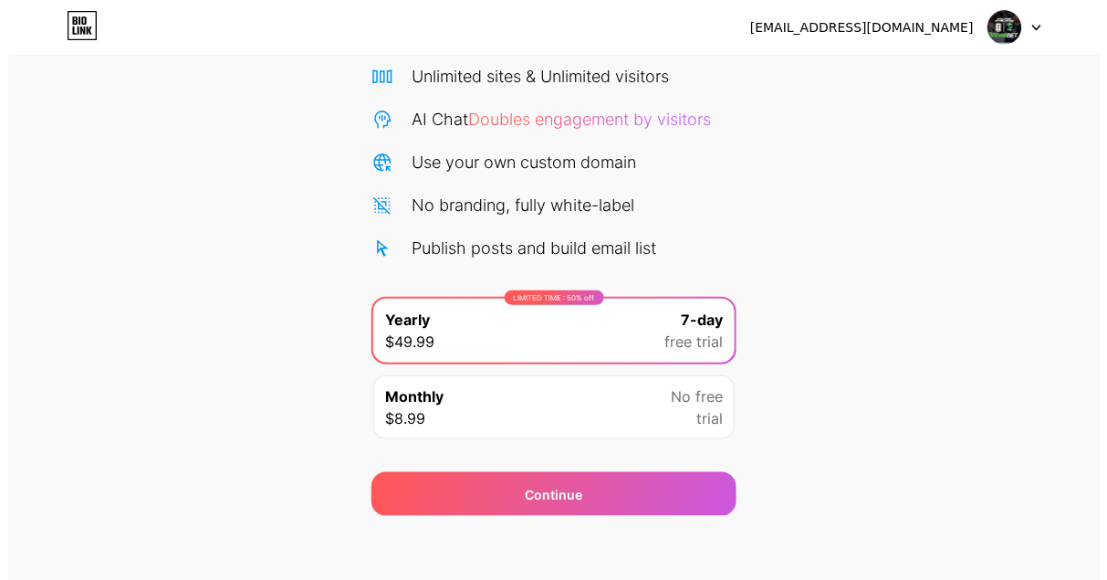
scroll to position [155, 0]
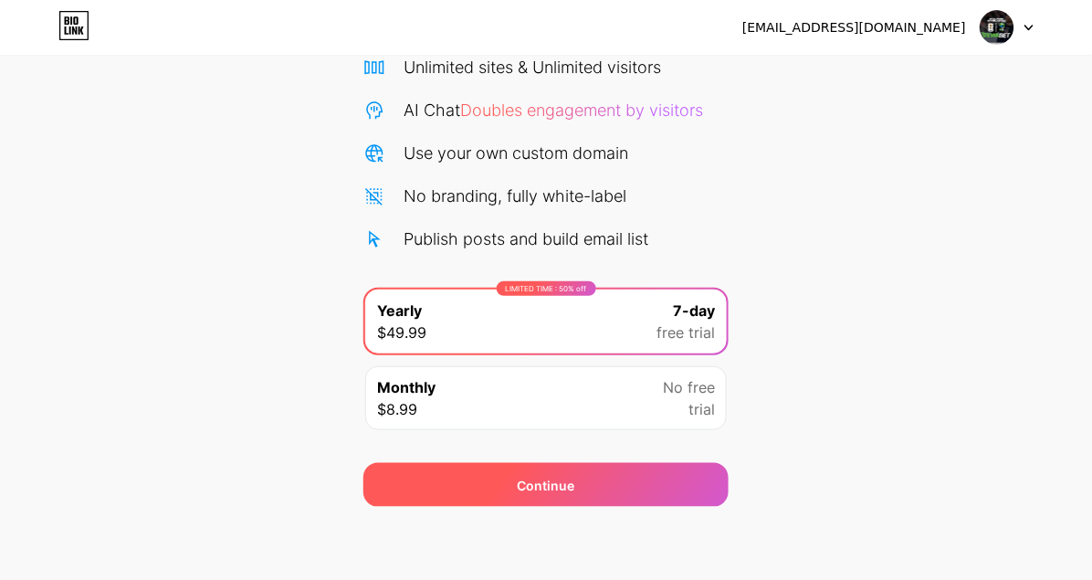
click at [635, 489] on div "Continue" at bounding box center [545, 485] width 365 height 44
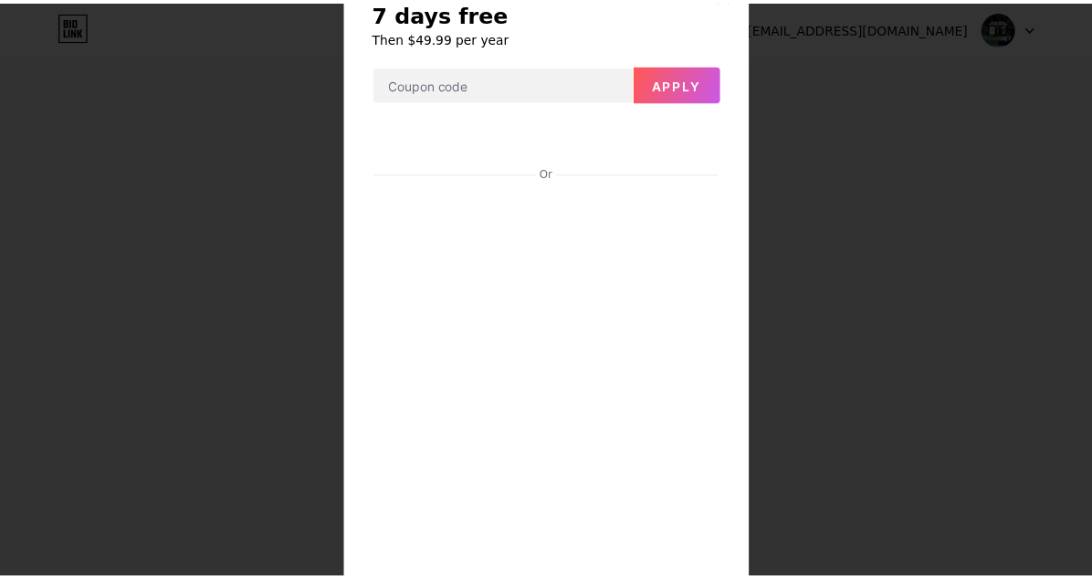
scroll to position [0, 0]
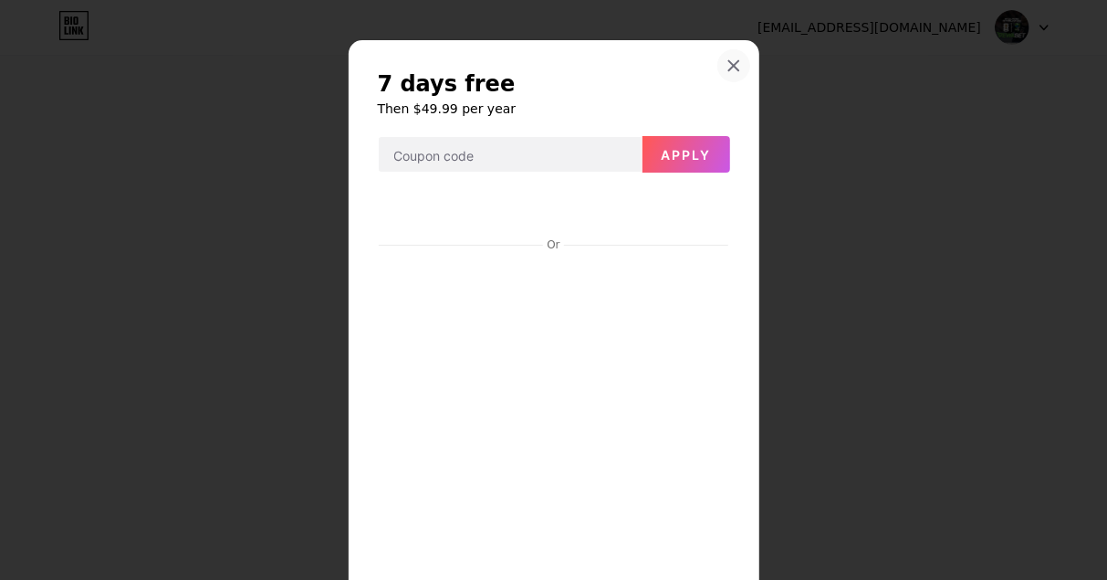
click at [728, 61] on icon at bounding box center [734, 65] width 15 height 15
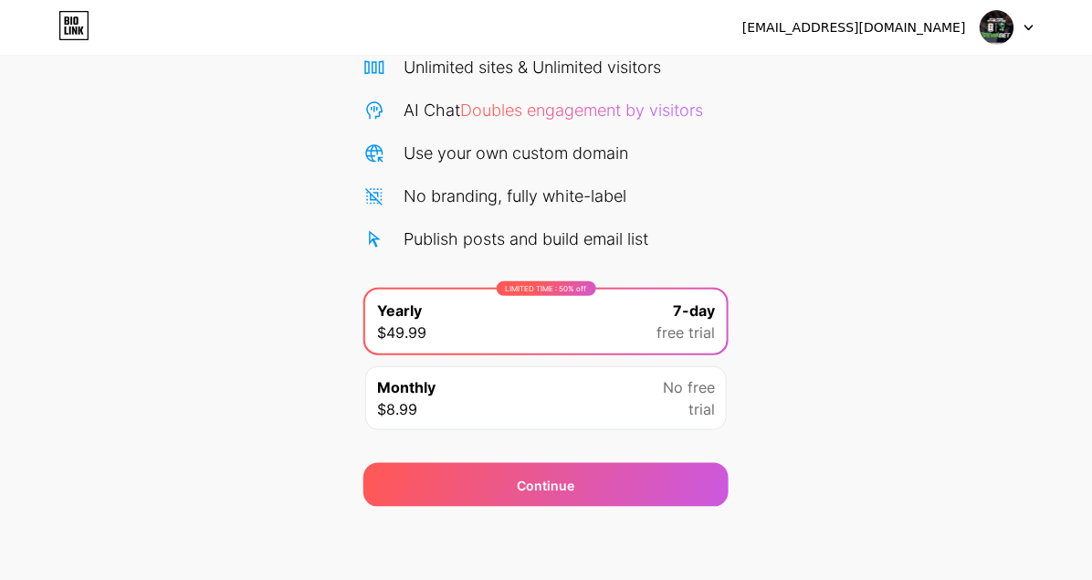
click at [982, 31] on img at bounding box center [997, 27] width 35 height 35
click at [73, 26] on icon at bounding box center [73, 25] width 31 height 29
